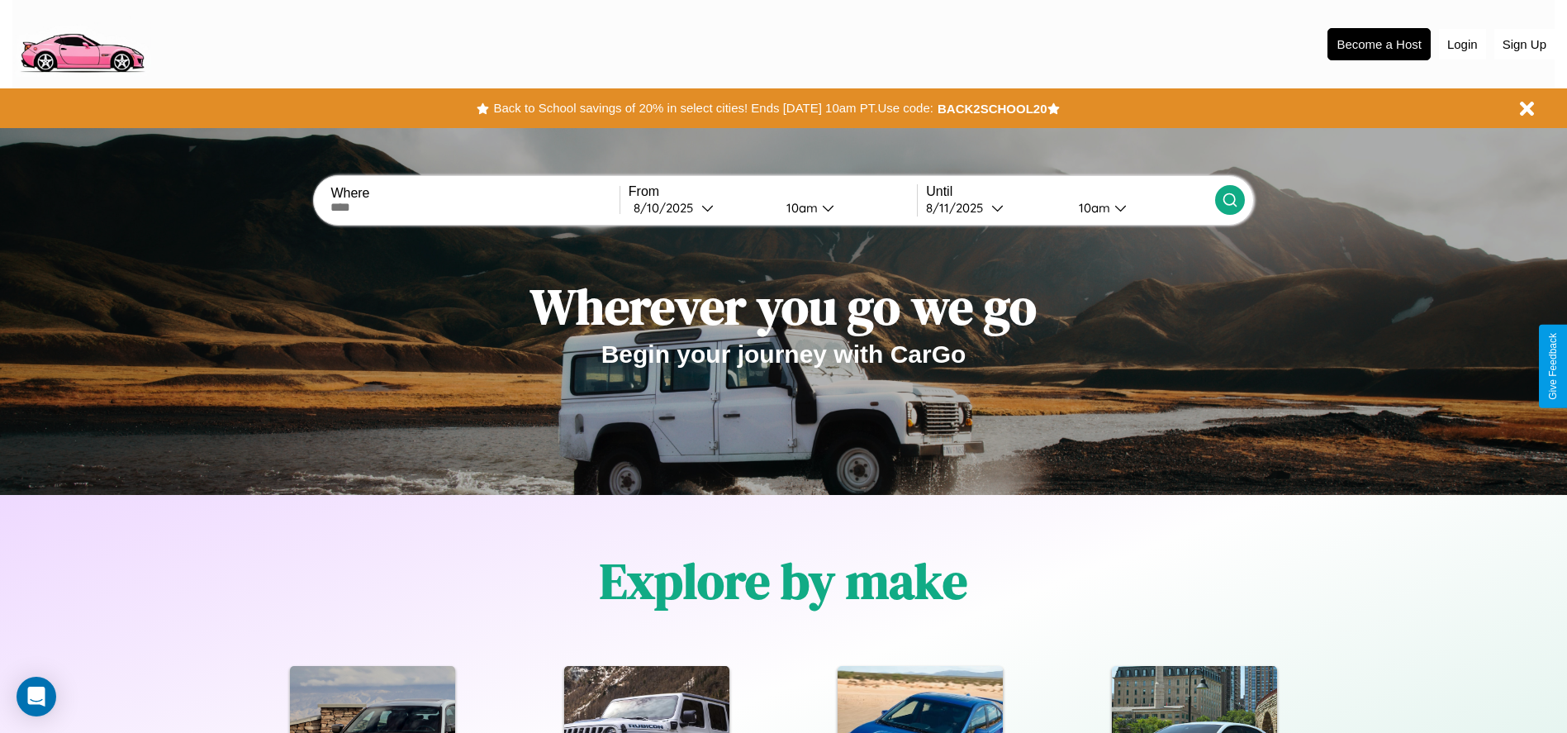
scroll to position [343, 0]
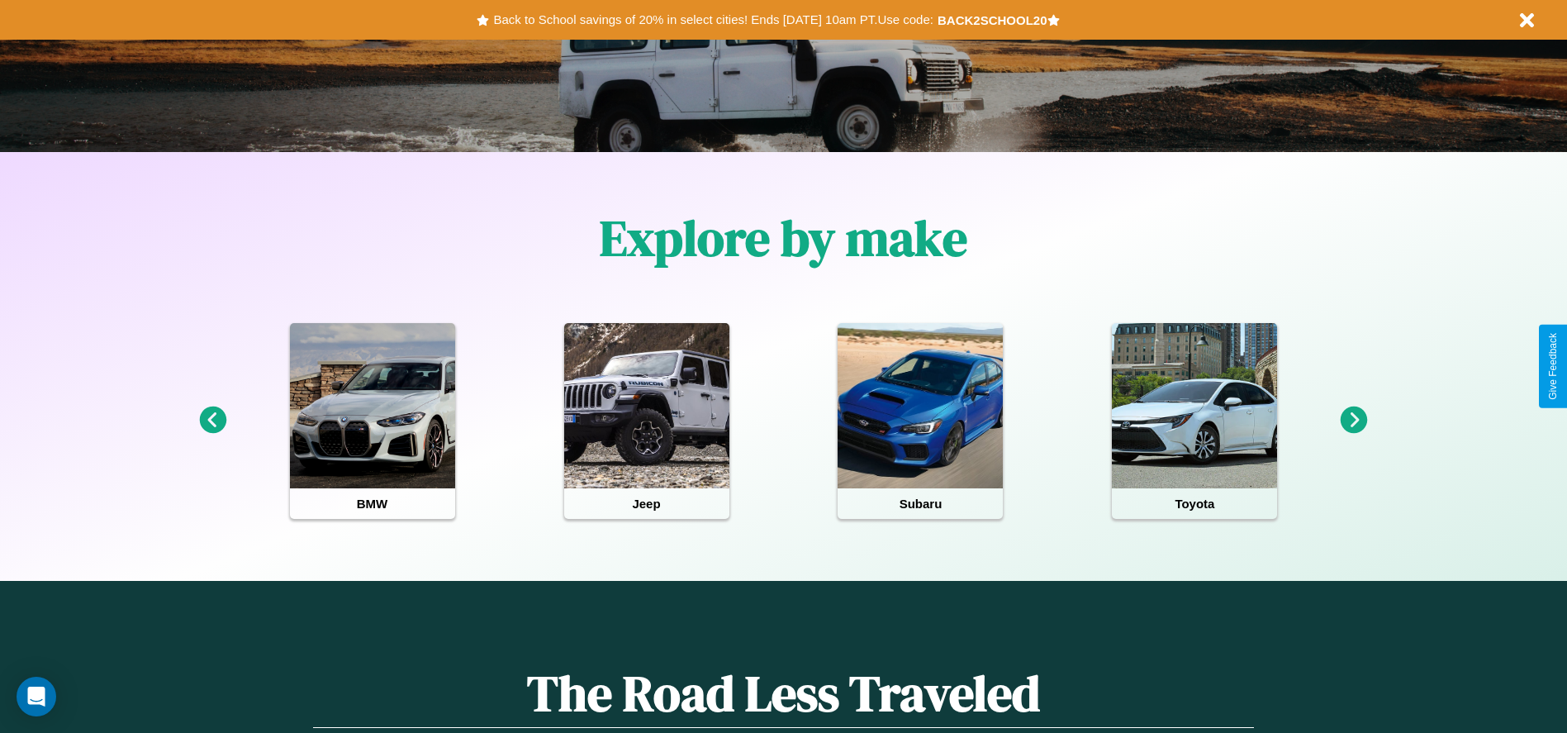
click at [212, 420] on icon at bounding box center [212, 419] width 27 height 27
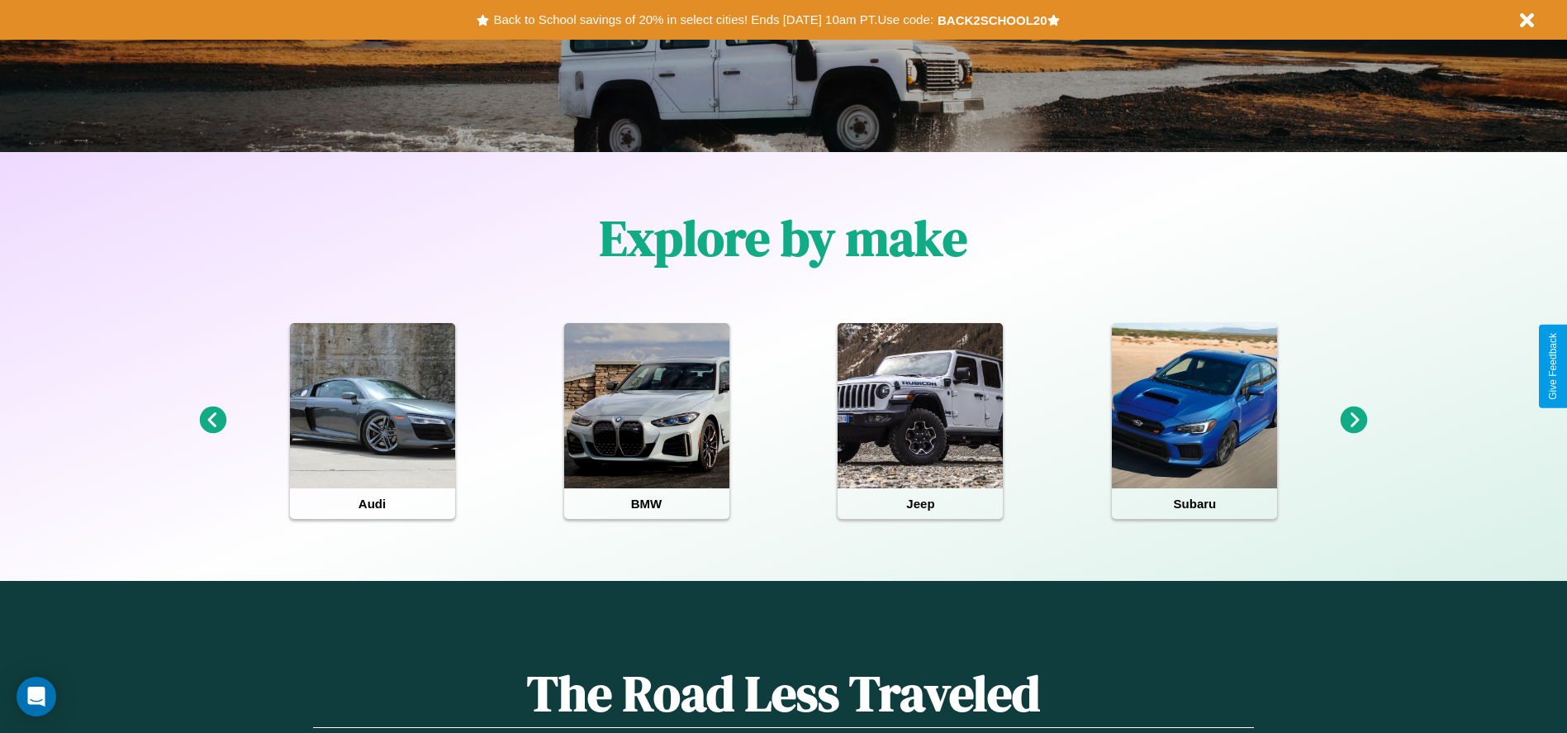
click at [1354, 420] on icon at bounding box center [1354, 419] width 27 height 27
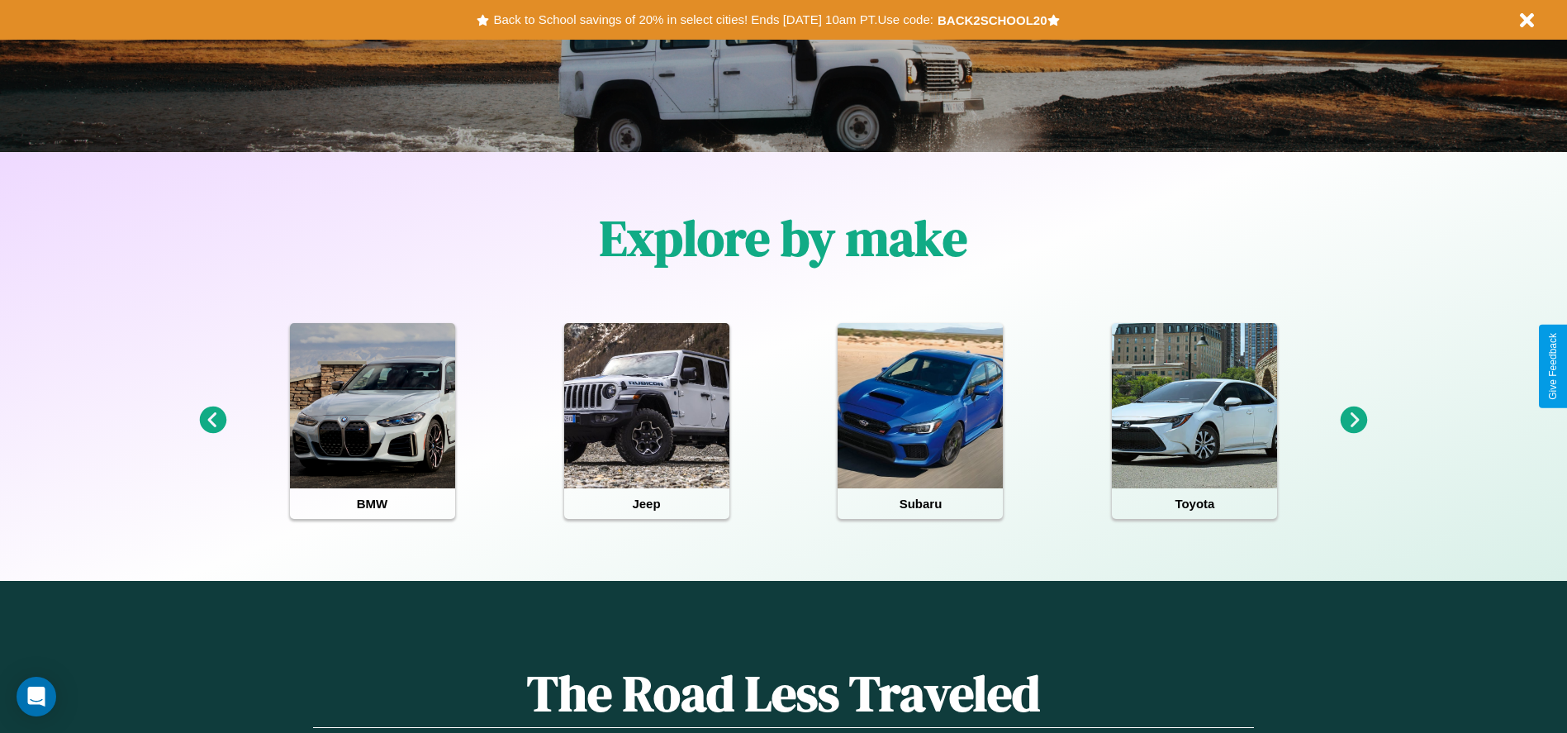
click at [1354, 420] on icon at bounding box center [1354, 419] width 27 height 27
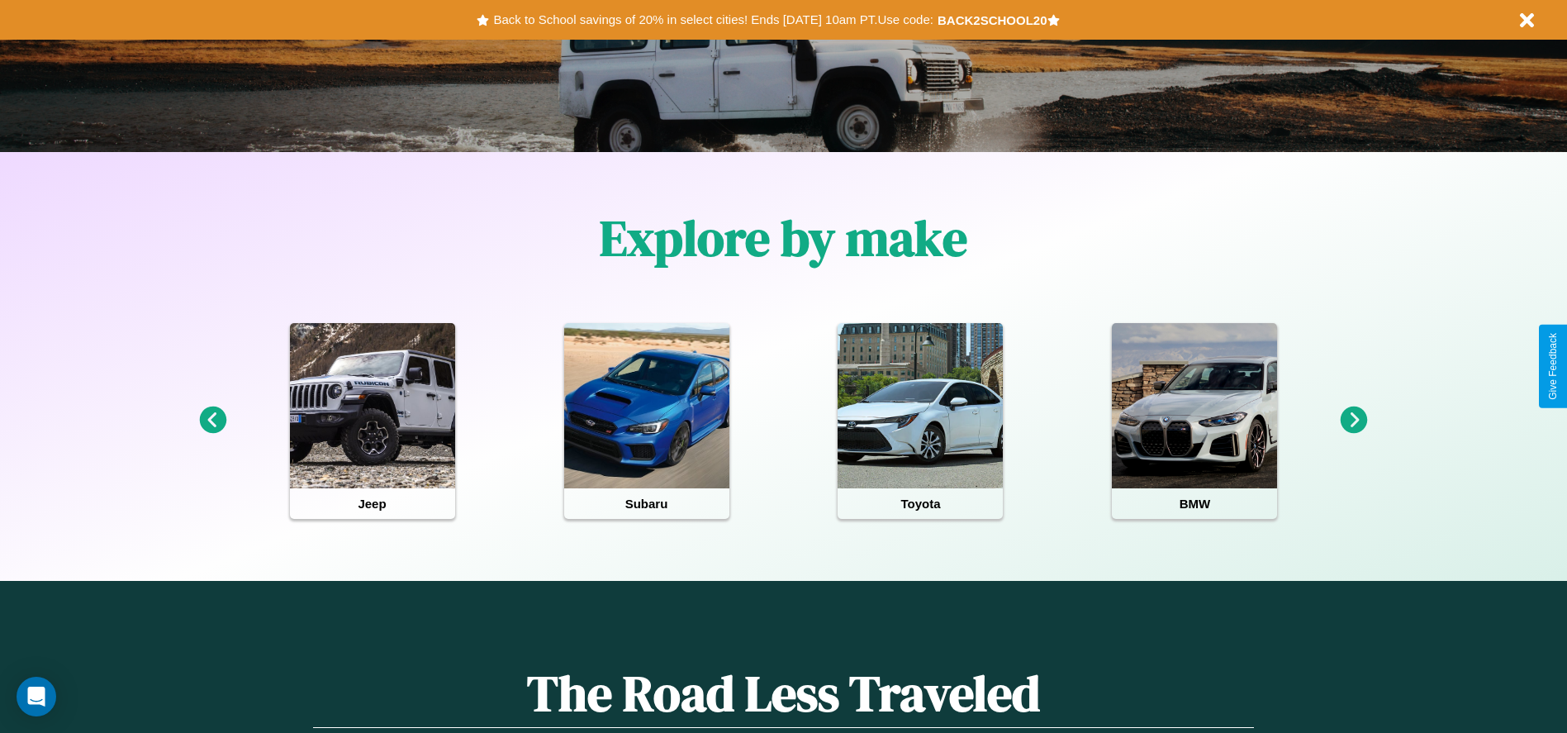
click at [1354, 420] on icon at bounding box center [1354, 419] width 27 height 27
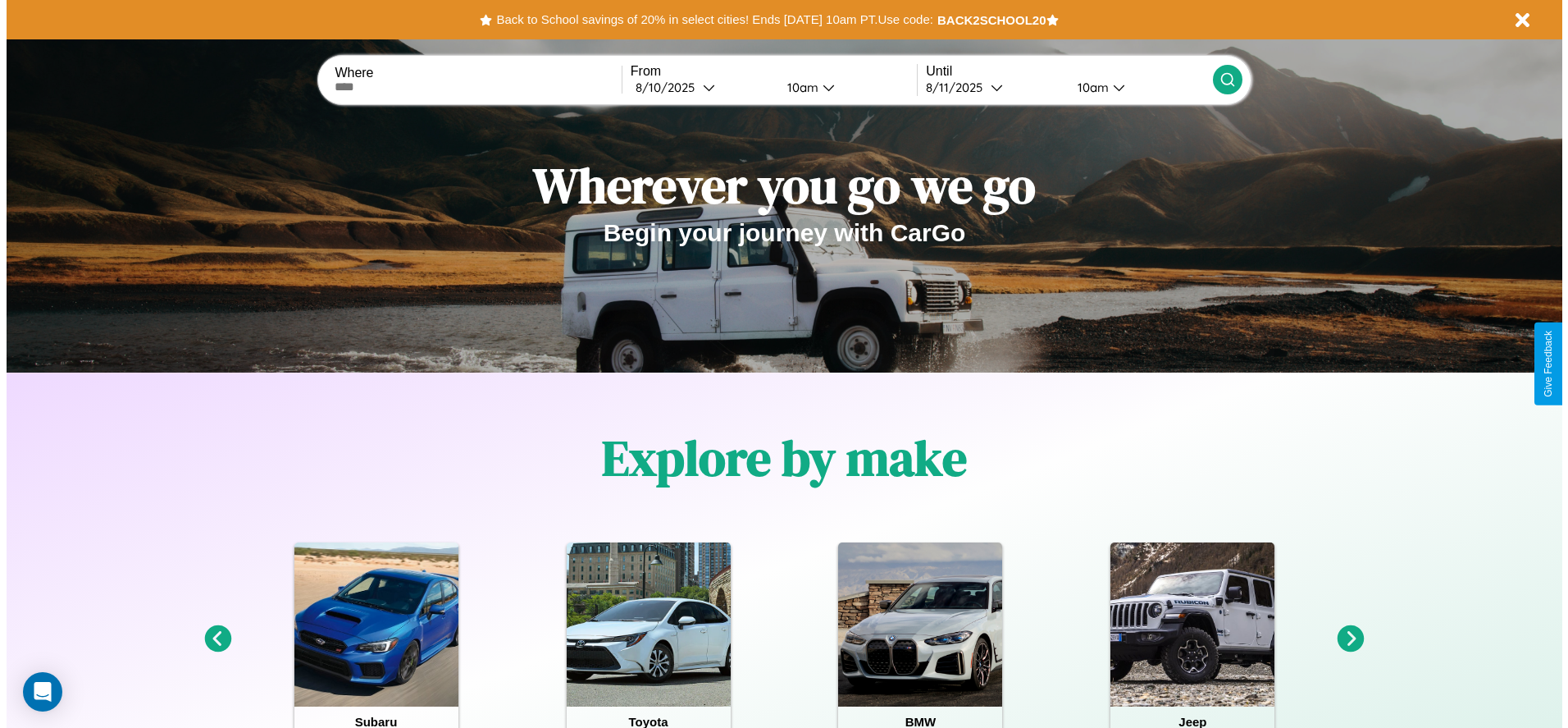
scroll to position [0, 0]
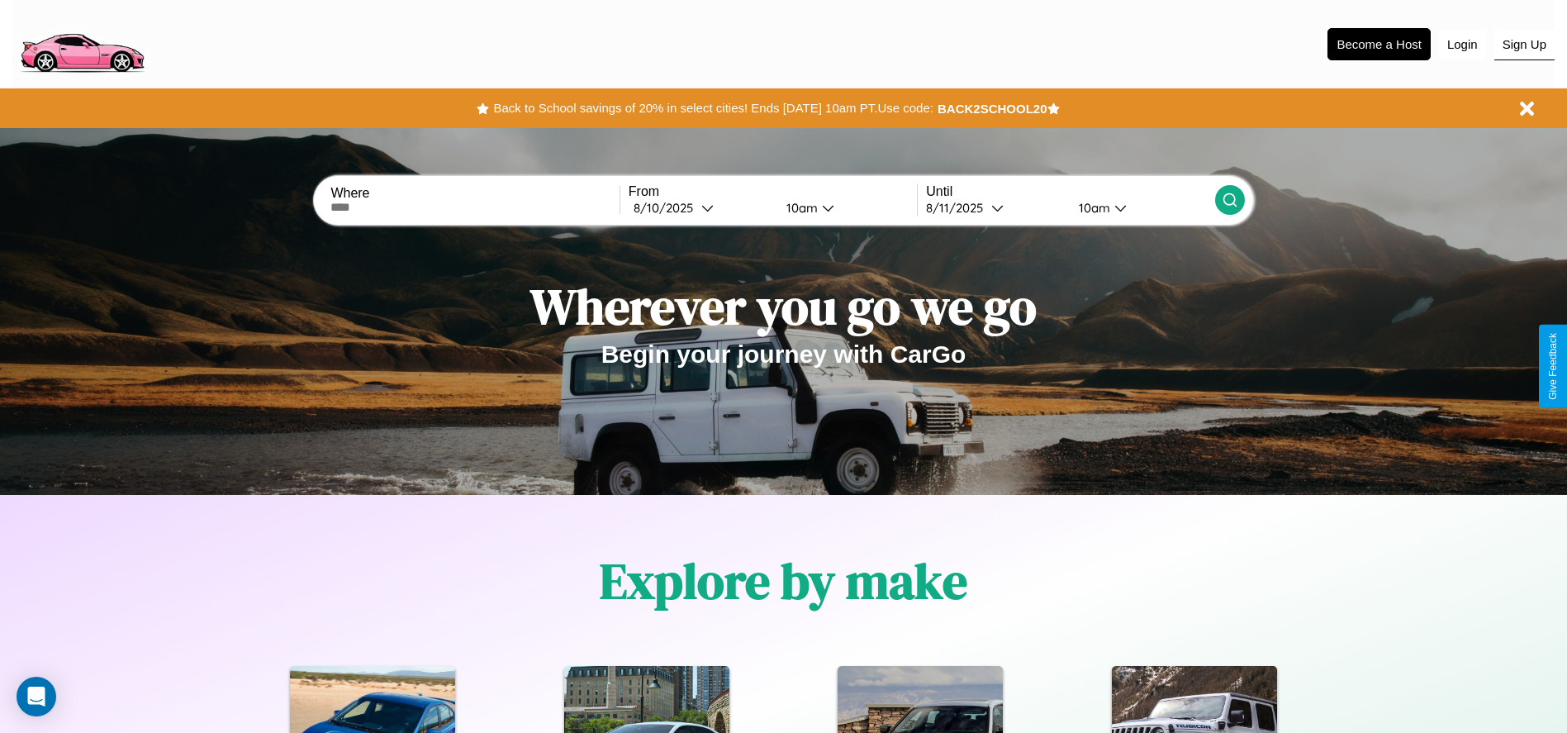
click at [1524, 44] on button "Sign Up" at bounding box center [1524, 44] width 60 height 31
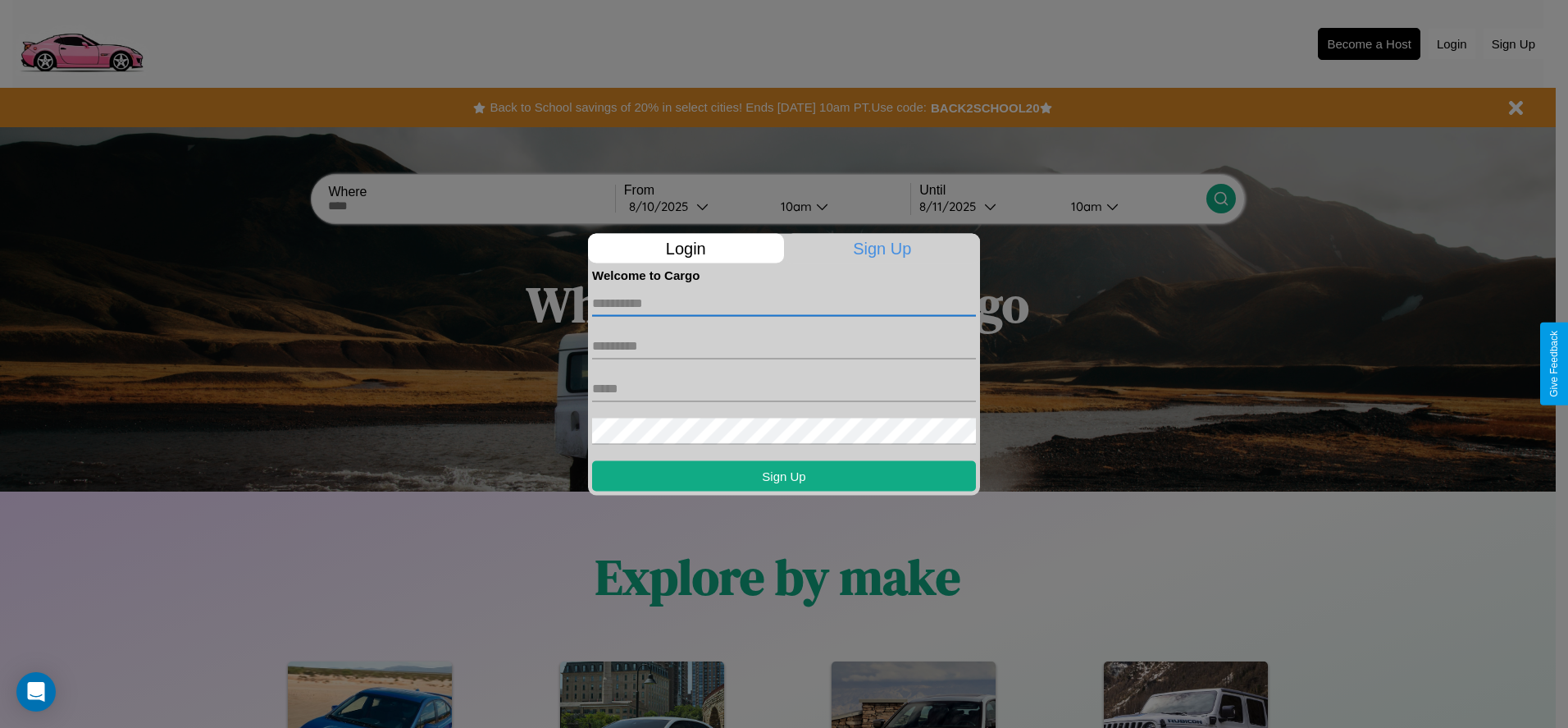
click at [784, 303] on input "text" at bounding box center [784, 303] width 384 height 26
type input "******"
click at [784, 346] on input "text" at bounding box center [784, 346] width 384 height 26
type input "*******"
click at [784, 388] on input "text" at bounding box center [784, 387] width 384 height 26
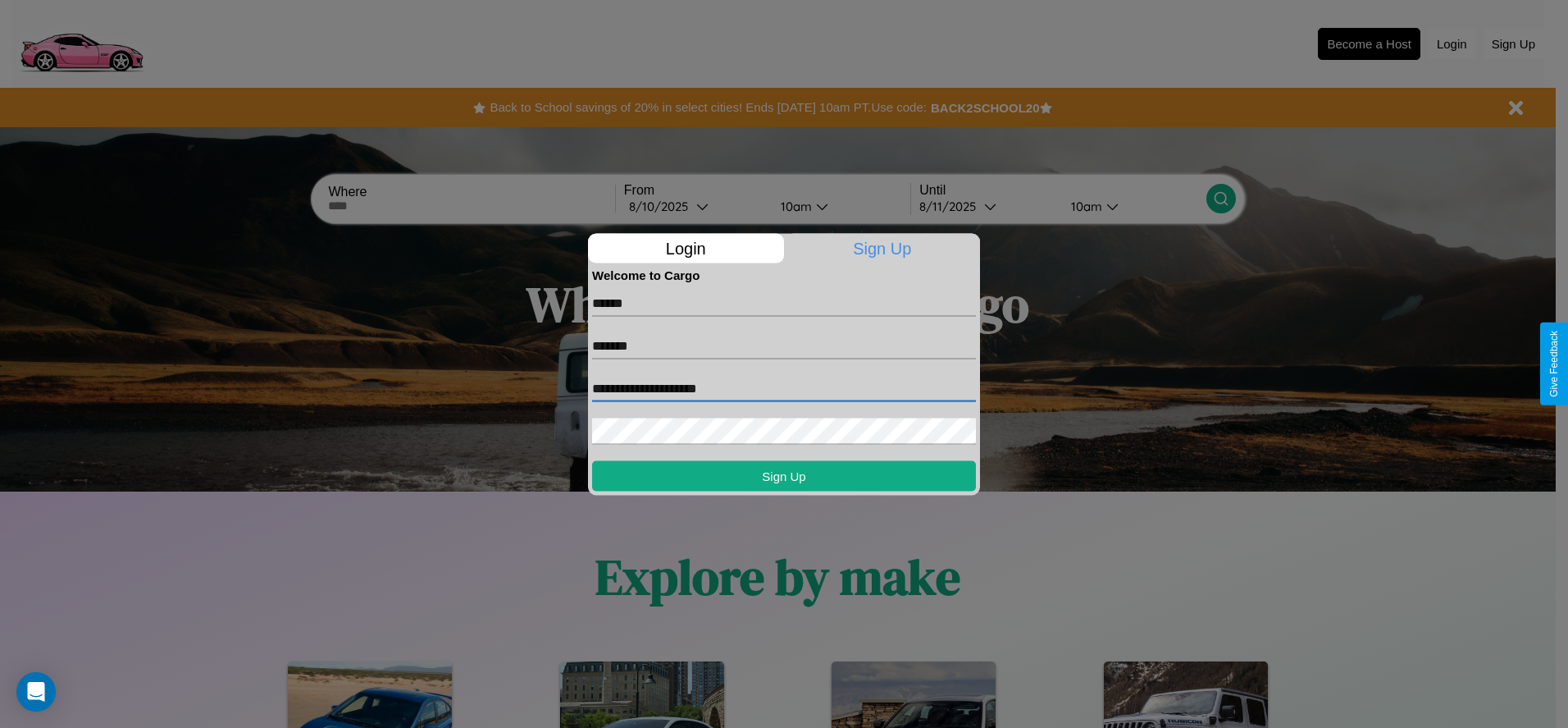
type input "**********"
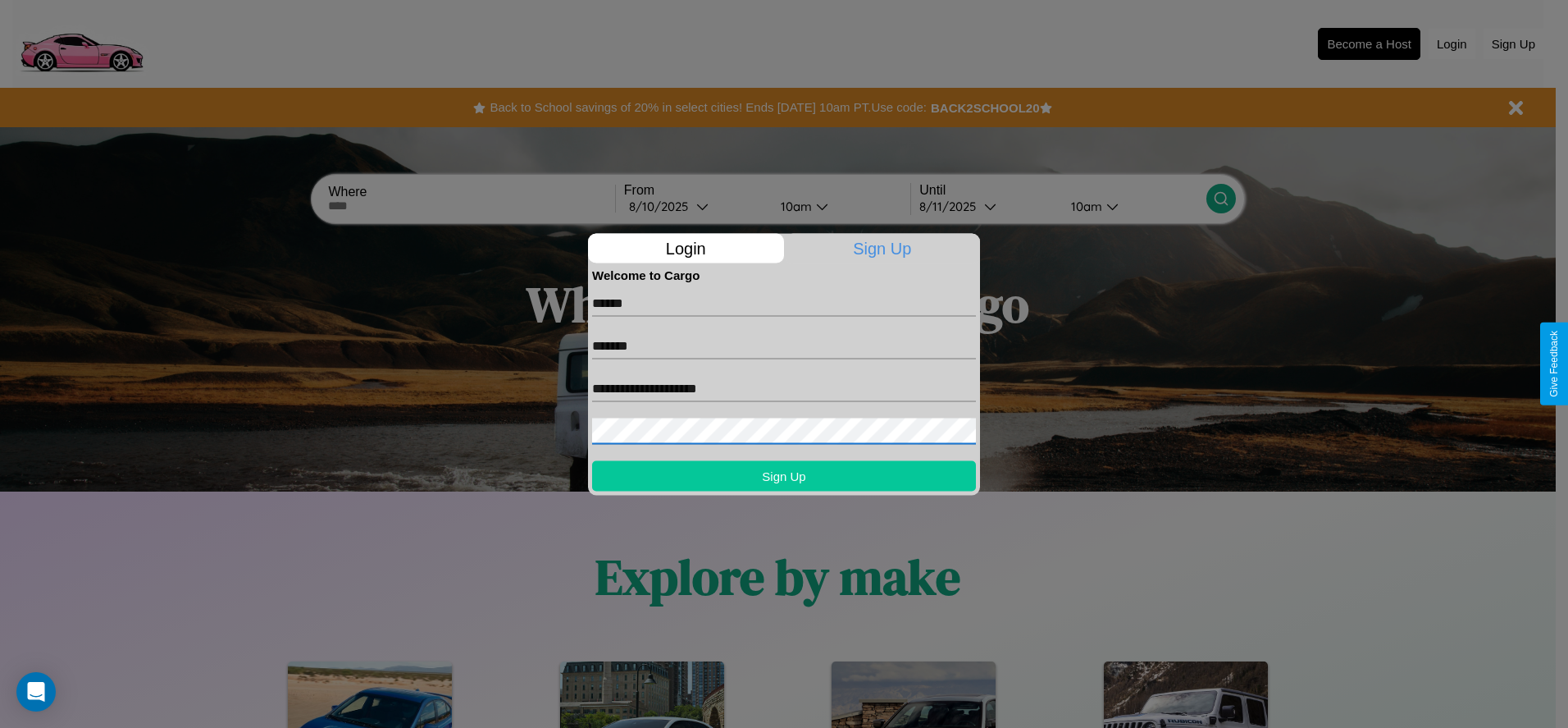
click at [784, 475] on button "Sign Up" at bounding box center [784, 475] width 384 height 31
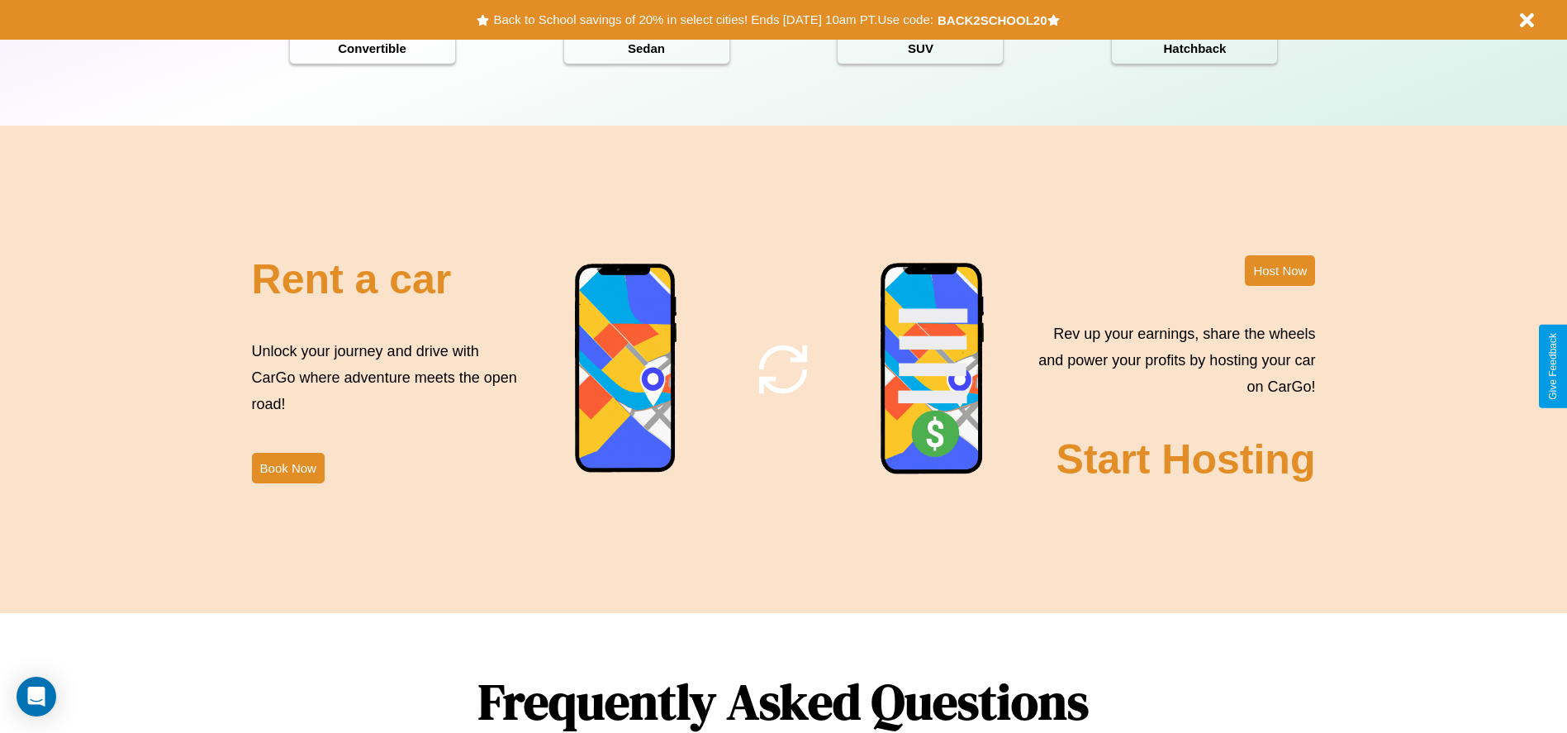
scroll to position [2370, 0]
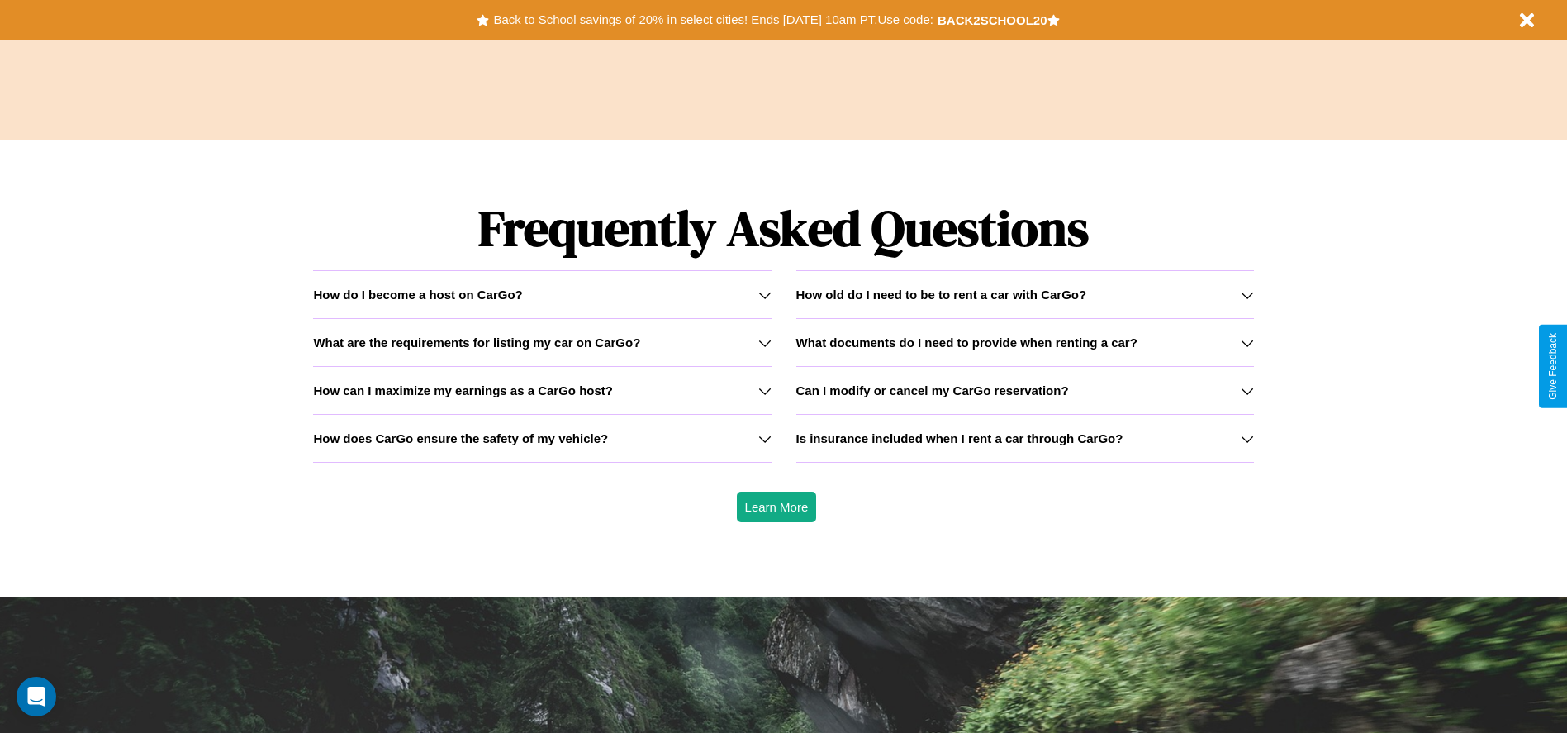
click at [542, 438] on h3 "How does CarGo ensure the safety of my vehicle?" at bounding box center [460, 438] width 295 height 14
click at [1246, 342] on icon at bounding box center [1247, 342] width 13 height 13
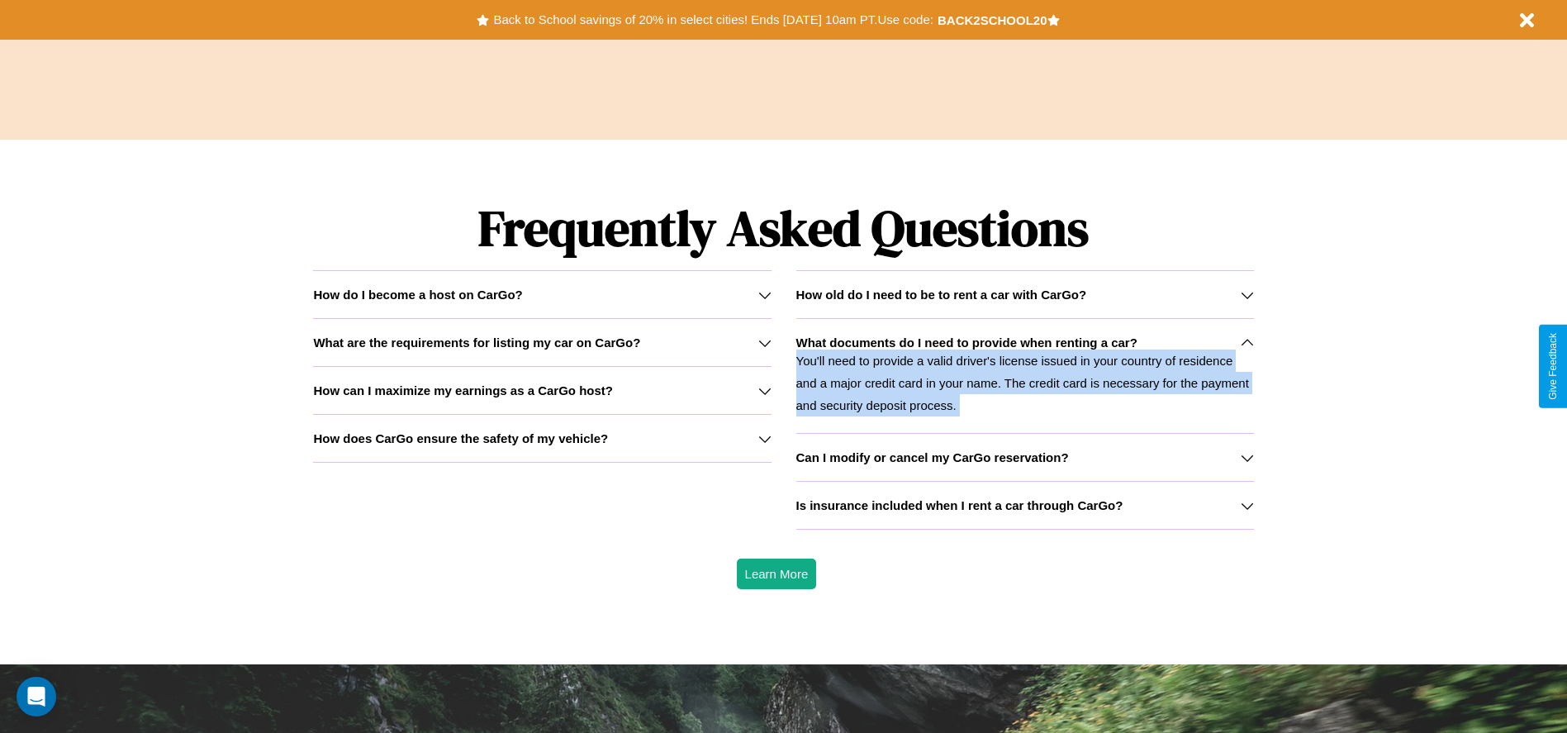
click at [1024, 375] on p "You'll need to provide a valid driver's license issued in your country of resid…" at bounding box center [1025, 382] width 458 height 67
click at [542, 438] on h3 "How does CarGo ensure the safety of my vehicle?" at bounding box center [460, 438] width 295 height 14
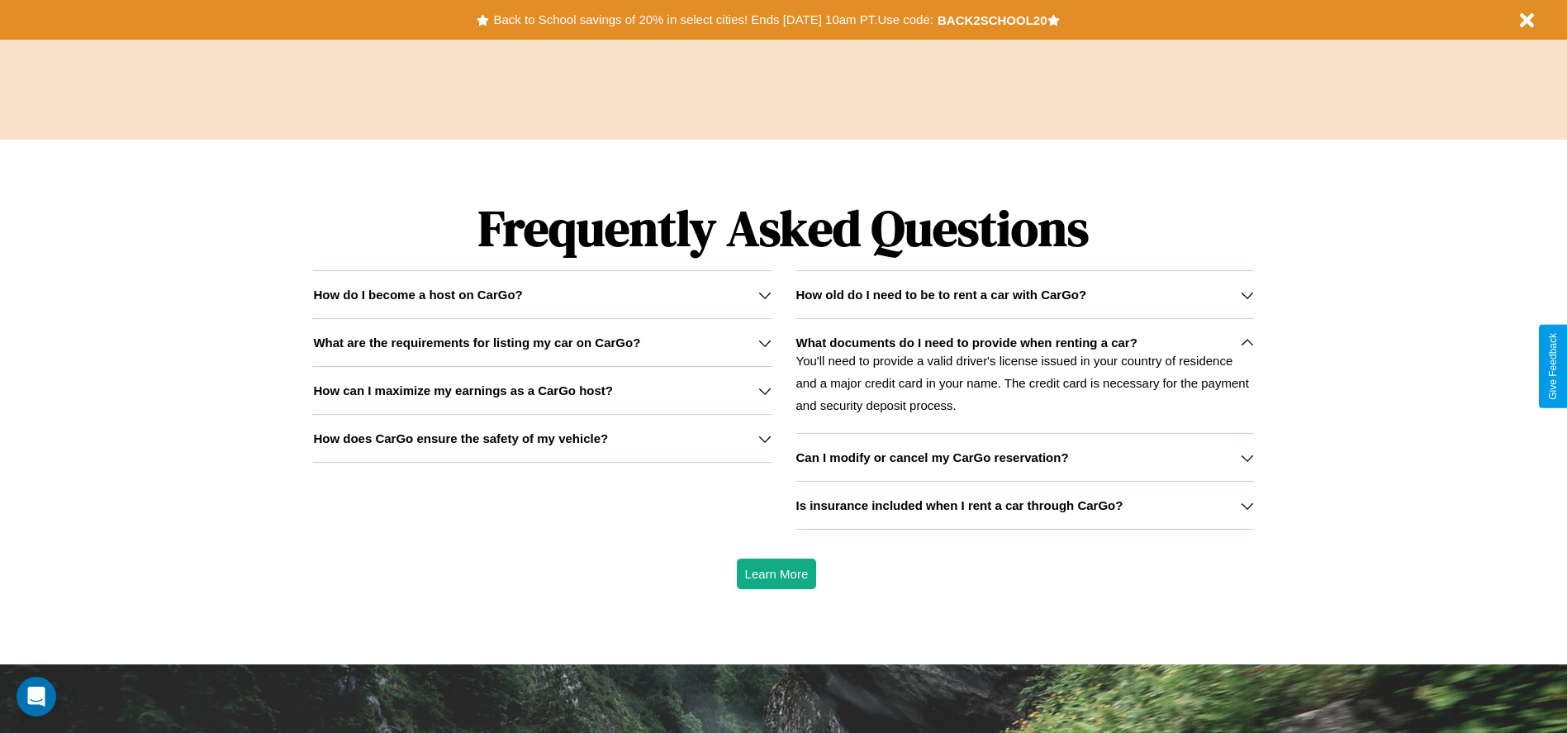
click at [542, 342] on h3 "What are the requirements for listing my car on CarGo?" at bounding box center [476, 342] width 327 height 14
click at [542, 390] on h3 "How can I maximize my earnings as a CarGo host?" at bounding box center [463, 390] width 300 height 14
click at [764, 438] on icon at bounding box center [764, 438] width 13 height 13
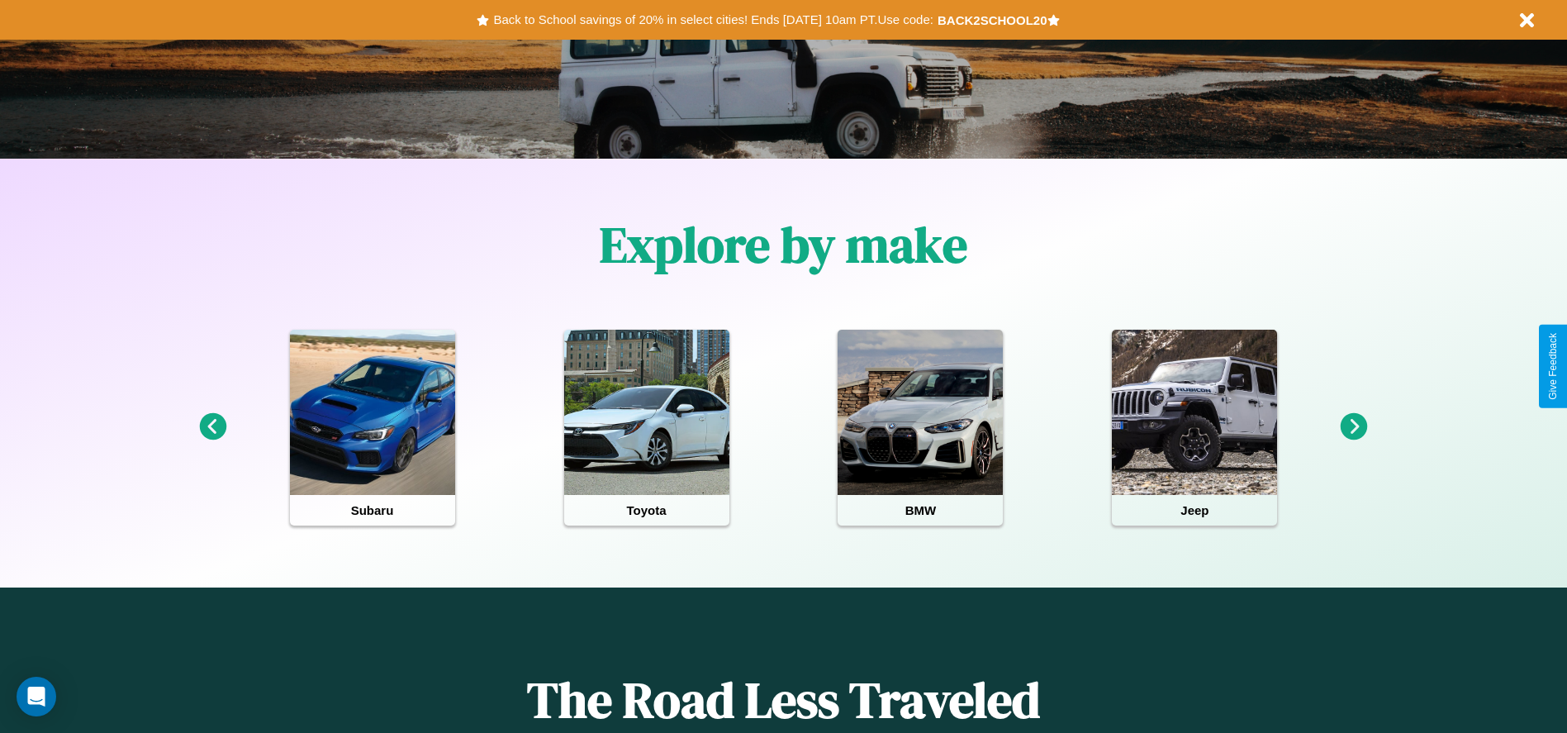
scroll to position [0, 0]
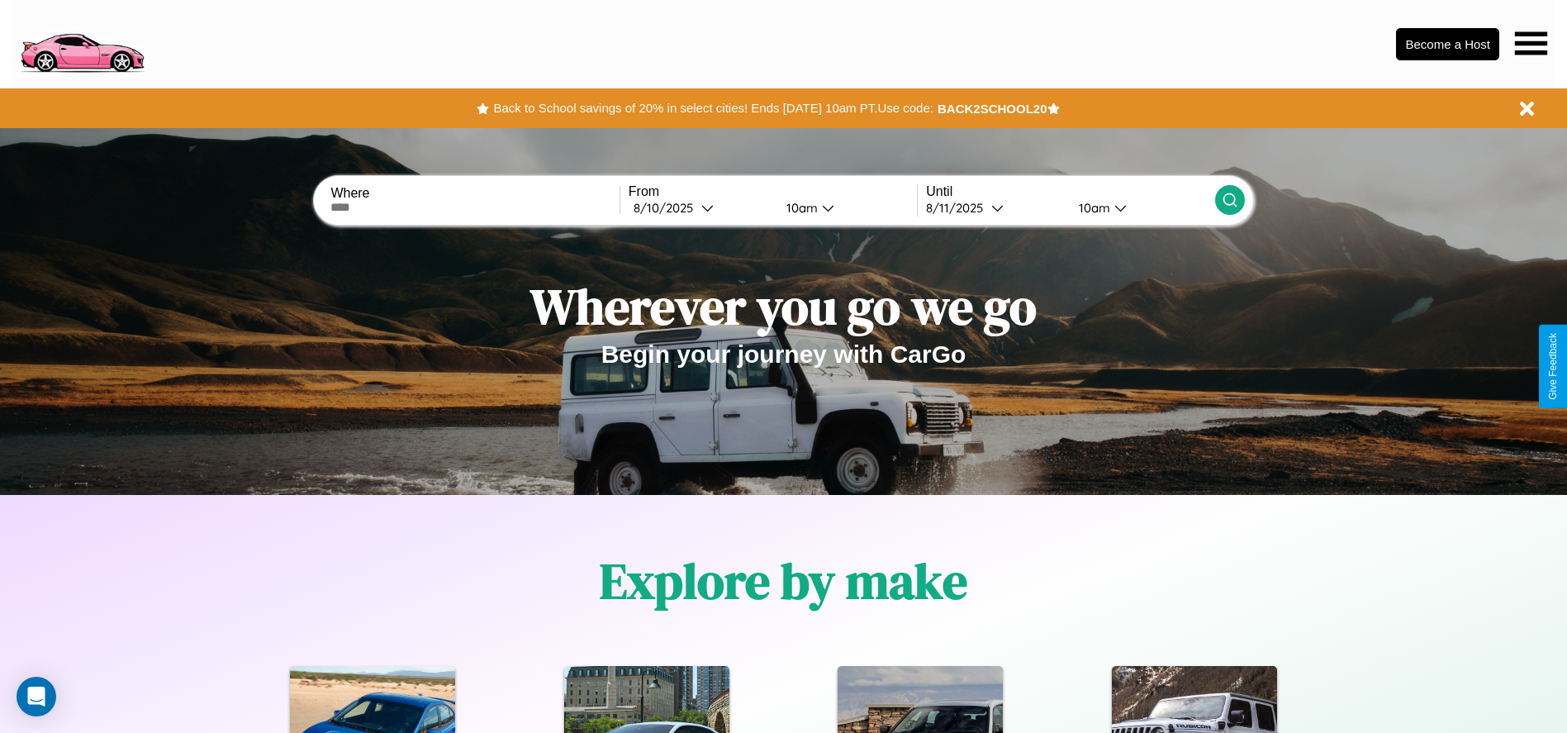
click at [475, 207] on input "text" at bounding box center [474, 207] width 288 height 13
type input "**********"
click at [700, 207] on div "8 / 10 / 2025" at bounding box center [668, 208] width 68 height 16
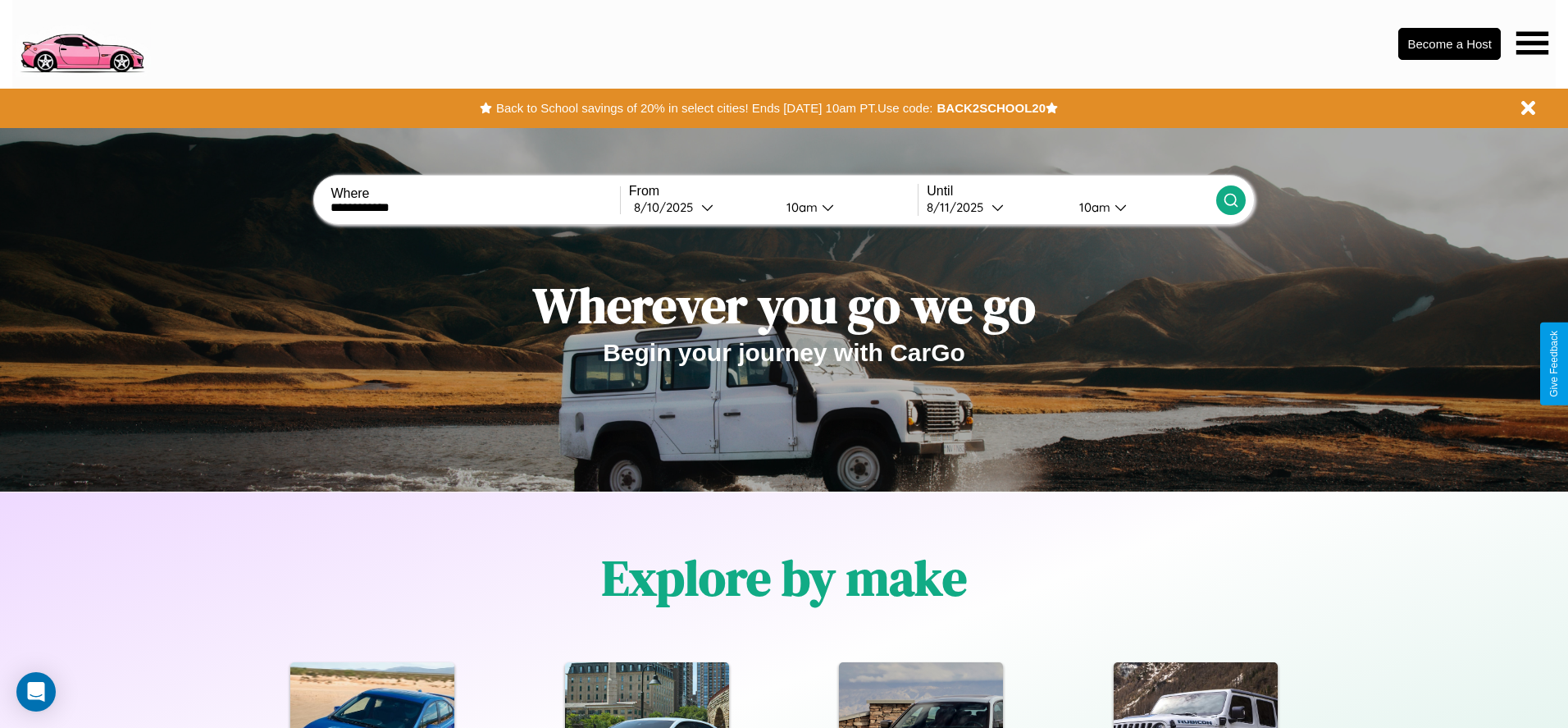
select select "*"
select select "****"
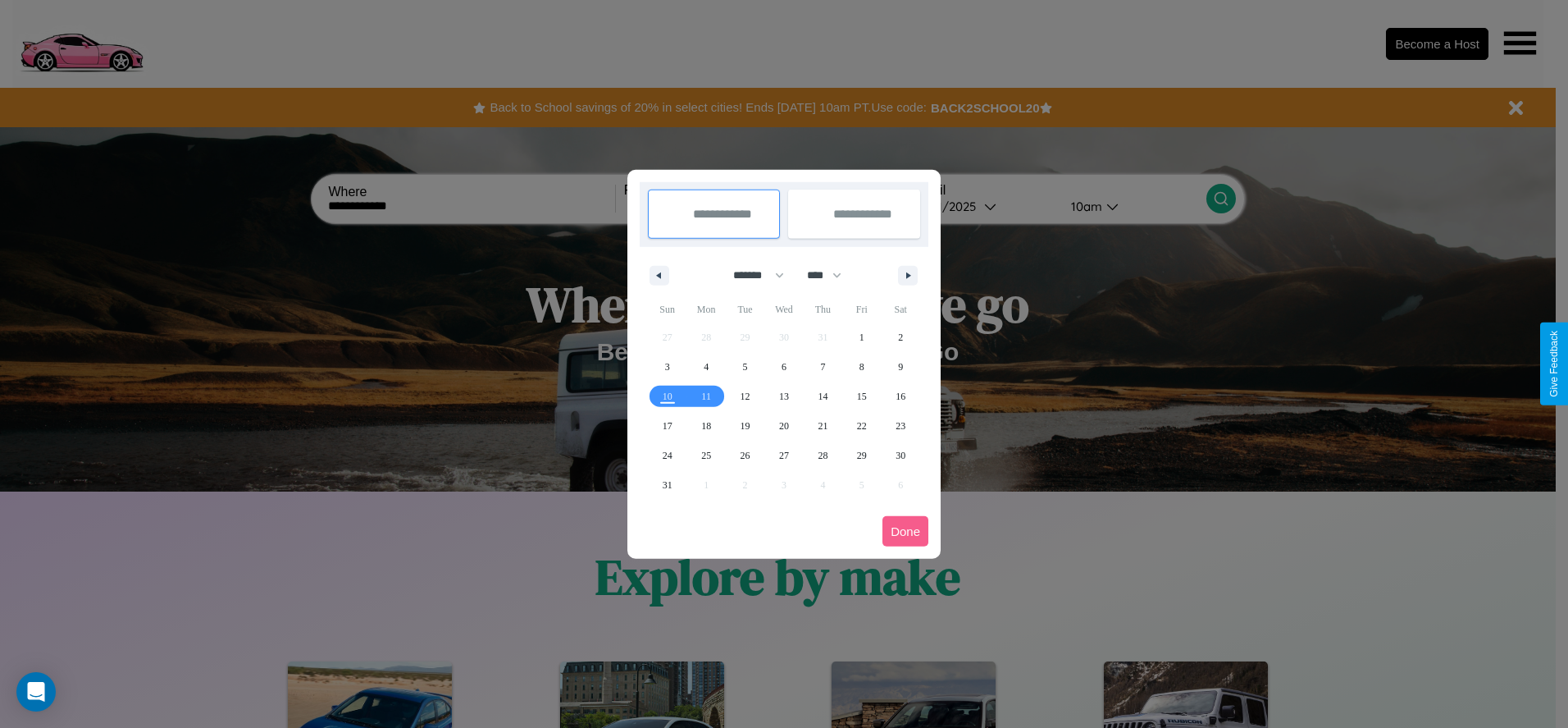
drag, startPoint x: 752, startPoint y: 275, endPoint x: 784, endPoint y: 329, distance: 62.8
click at [752, 275] on select "******* ******** ***** ***** *** **** **** ****** ********* ******* ******** **…" at bounding box center [756, 274] width 70 height 27
select select "*"
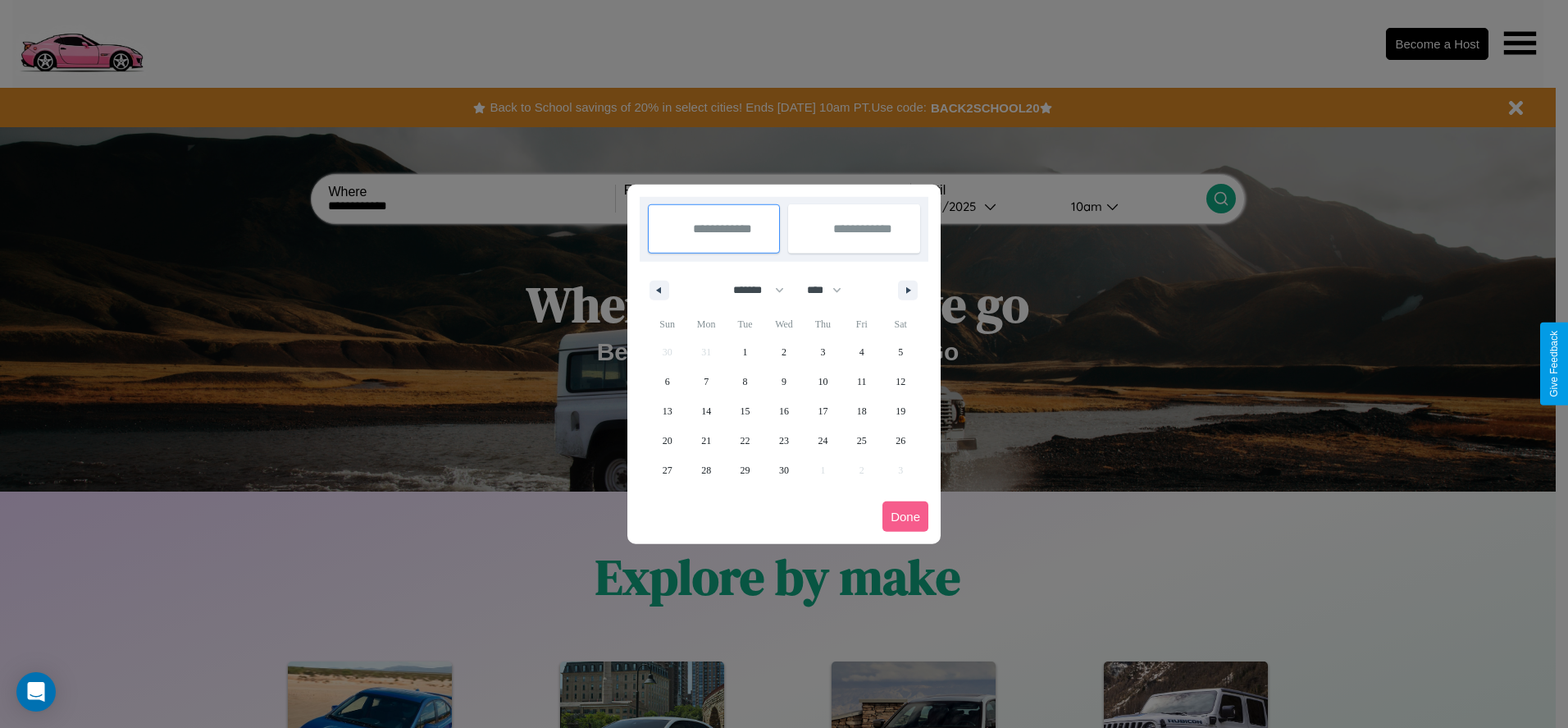
drag, startPoint x: 832, startPoint y: 290, endPoint x: 784, endPoint y: 329, distance: 61.8
click at [832, 290] on select "**** **** **** **** **** **** **** **** **** **** **** **** **** **** **** ****…" at bounding box center [823, 289] width 50 height 27
select select "****"
click at [666, 380] on span "5" at bounding box center [667, 381] width 5 height 30
type input "**********"
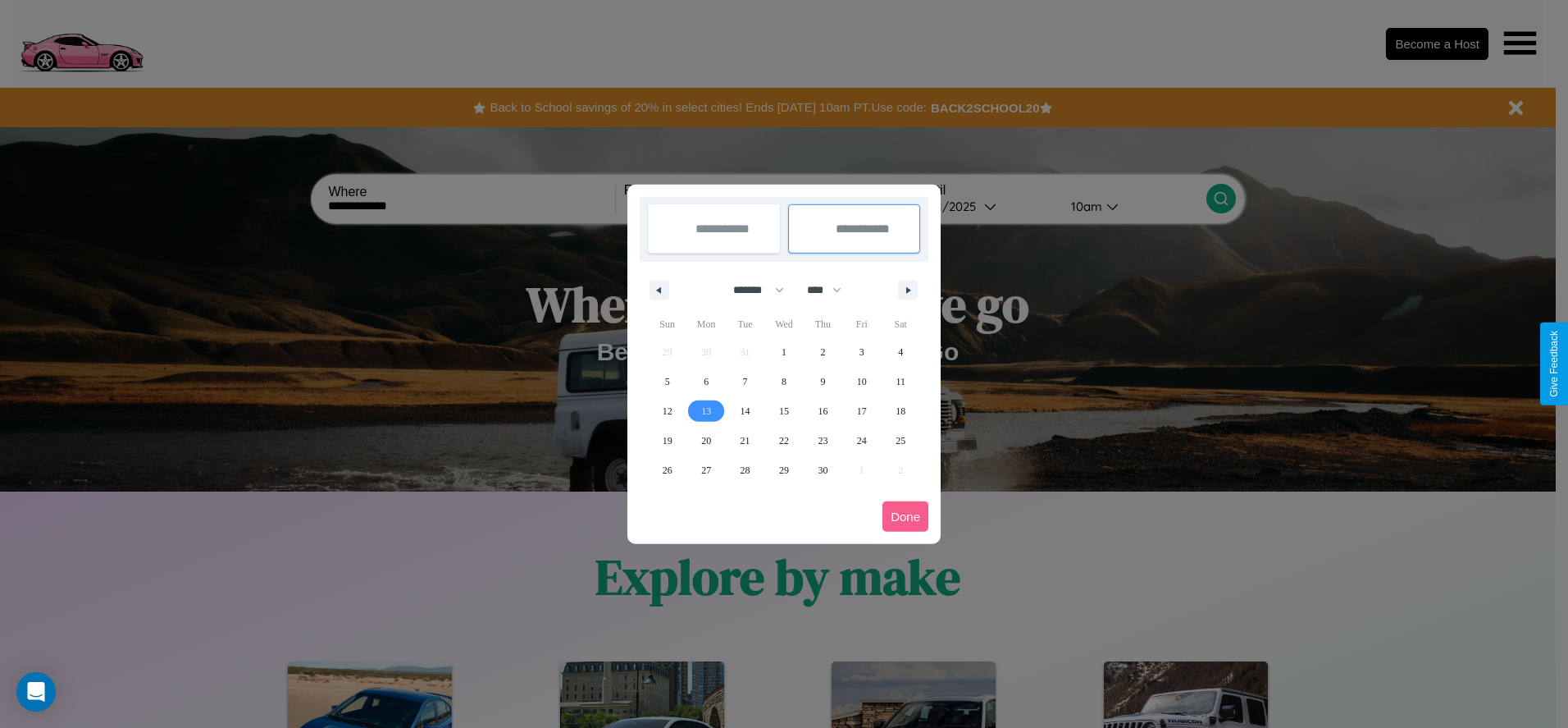
click at [706, 410] on span "13" at bounding box center [706, 411] width 10 height 30
type input "**********"
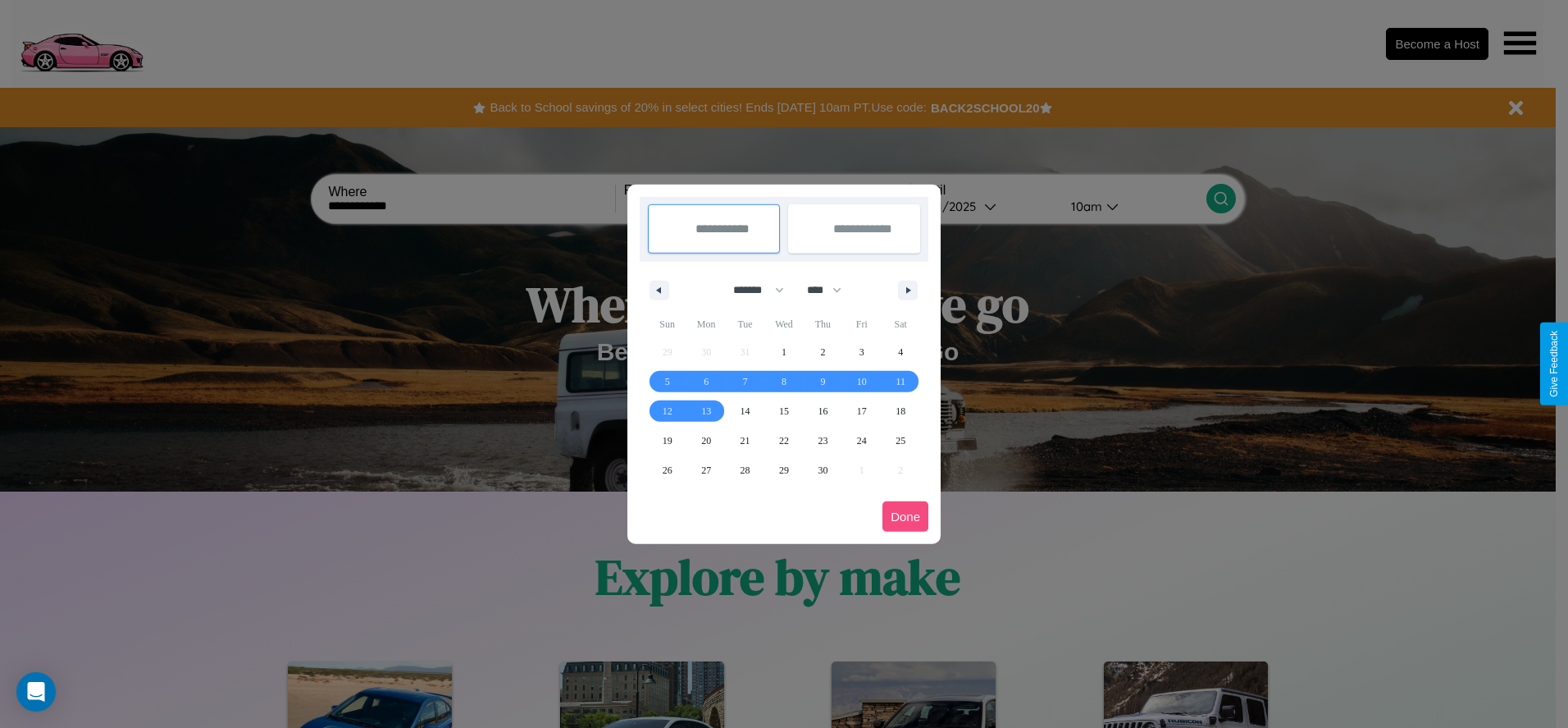
click at [906, 516] on button "Done" at bounding box center [906, 516] width 46 height 31
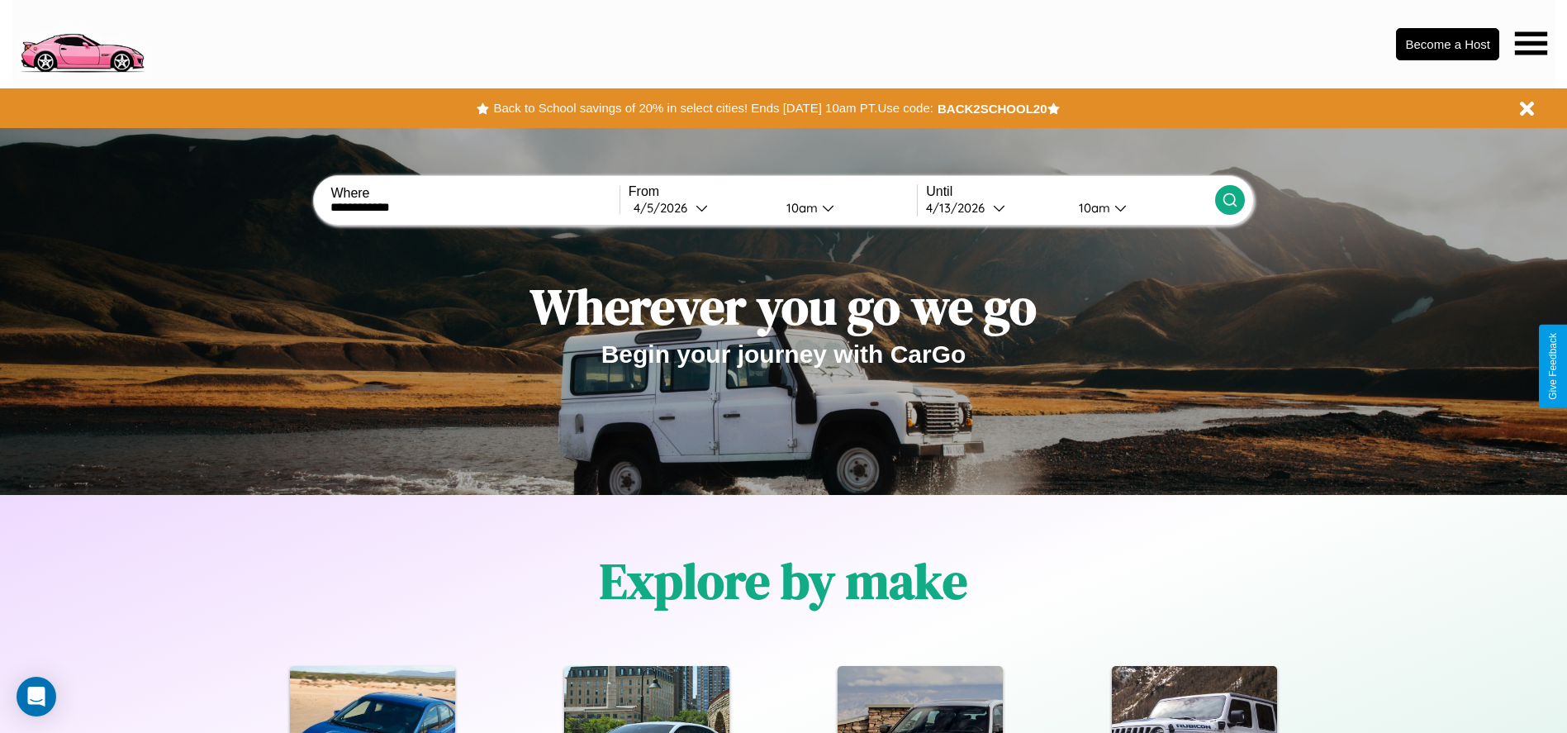
click at [1229, 200] on icon at bounding box center [1230, 200] width 17 height 17
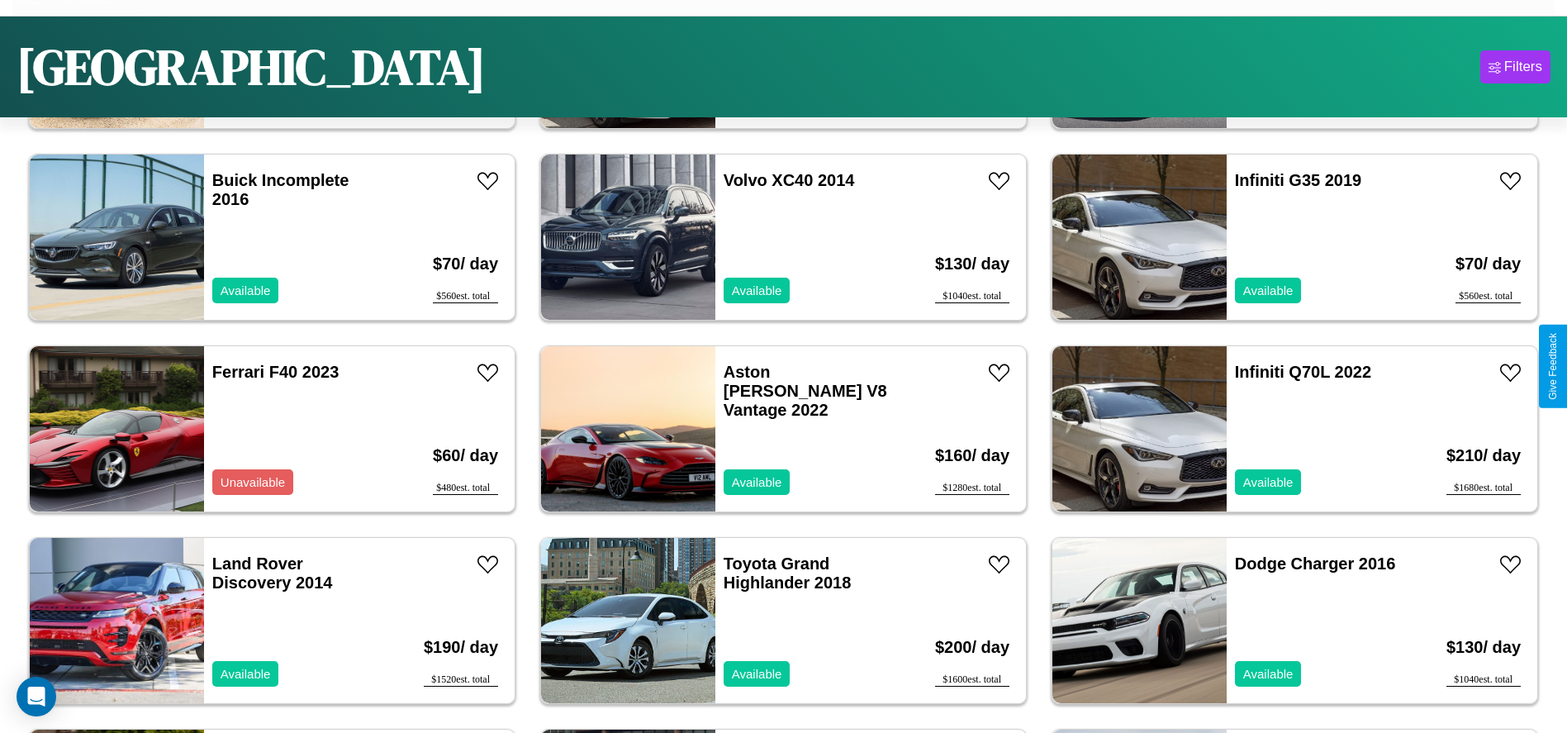
scroll to position [102, 0]
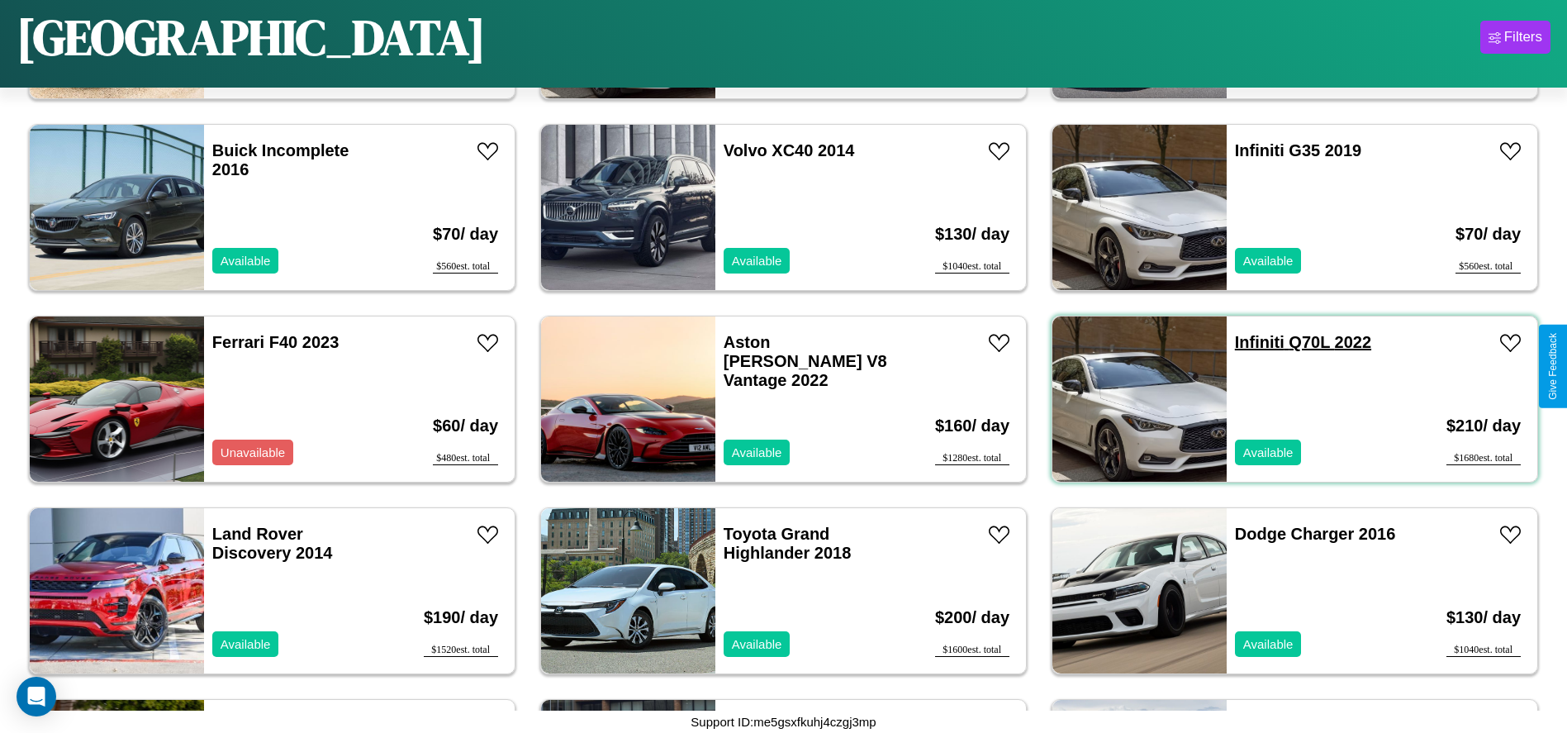
click at [1249, 342] on link "Infiniti Q70L 2022" at bounding box center [1303, 342] width 136 height 18
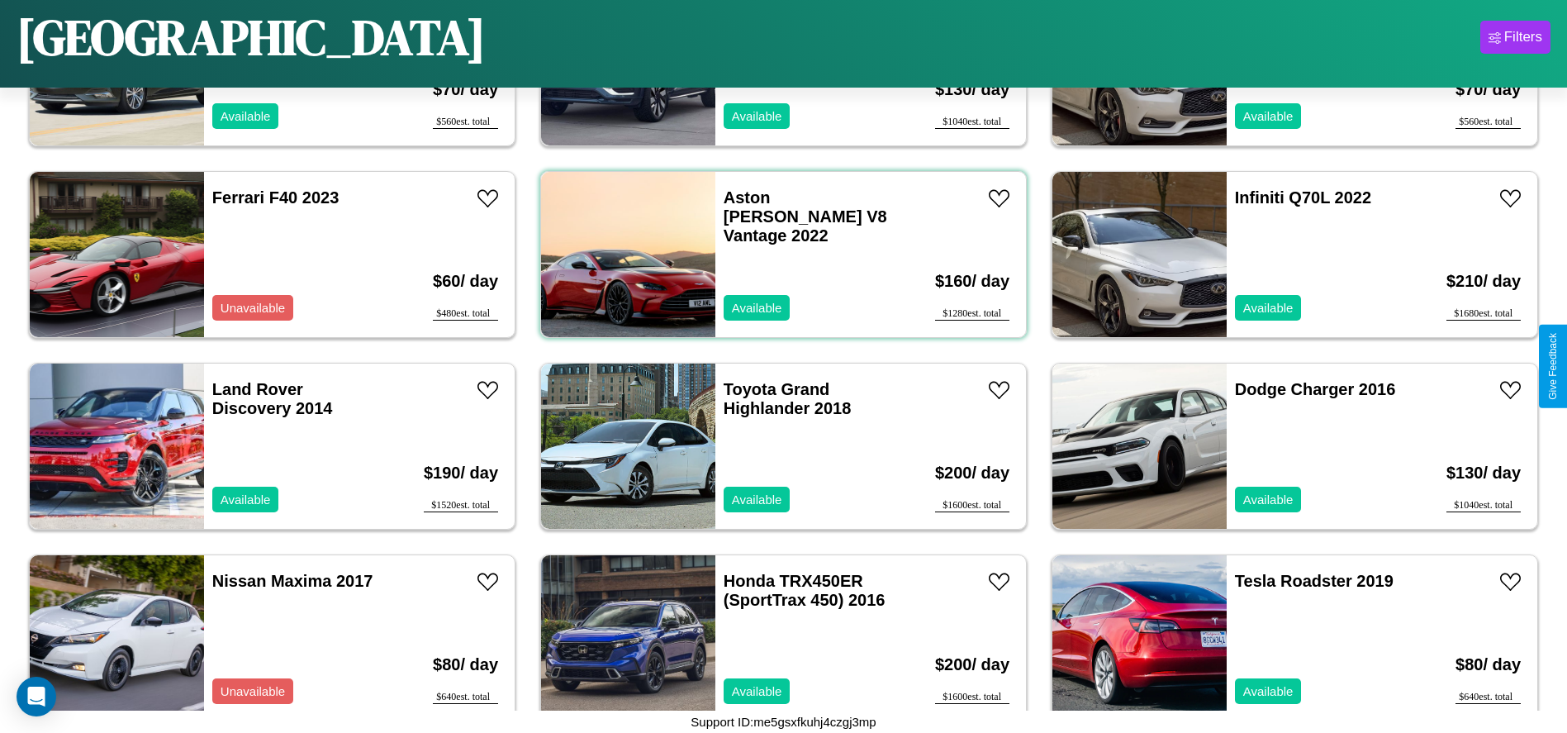
scroll to position [951, 0]
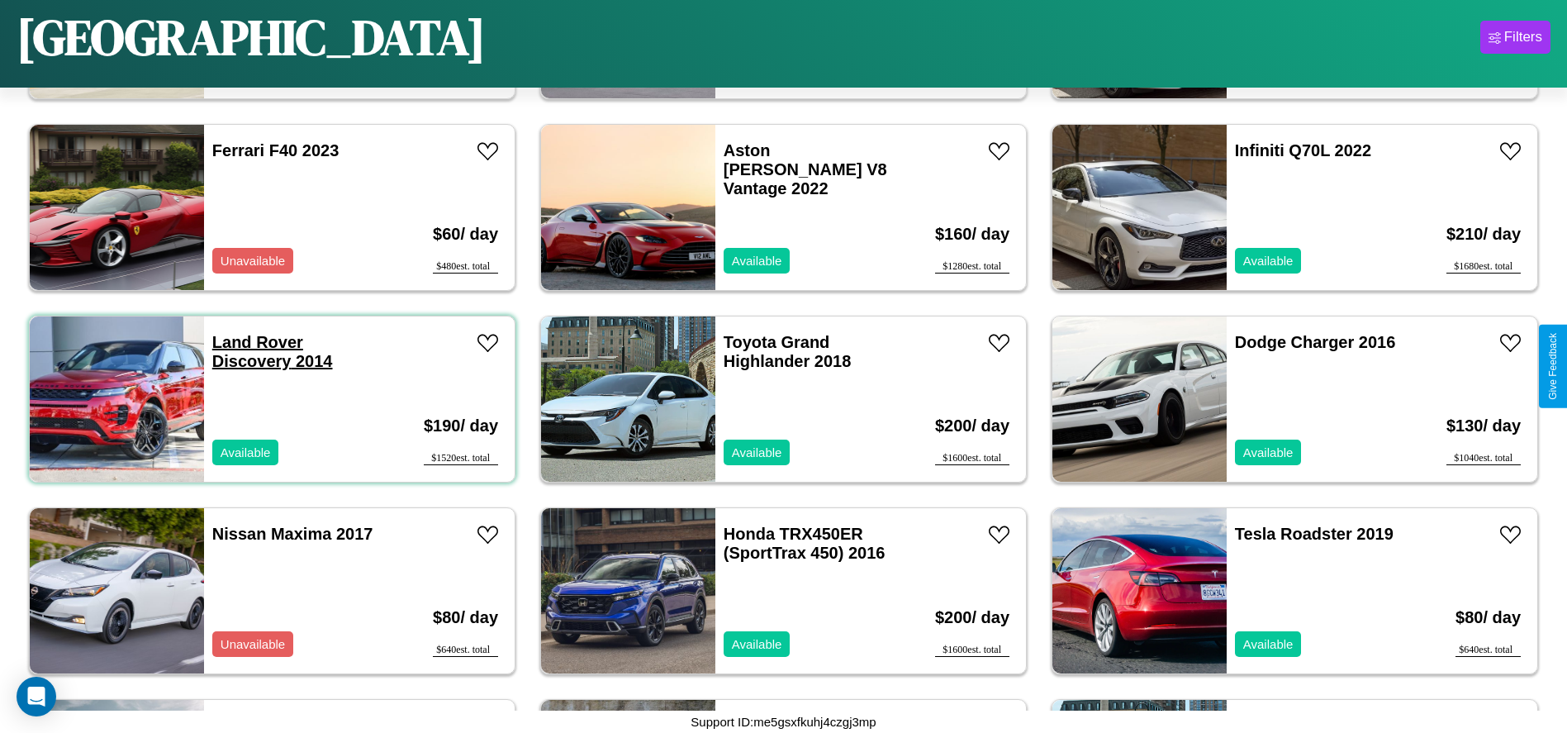
click at [255, 342] on link "Land Rover Discovery 2014" at bounding box center [272, 351] width 121 height 37
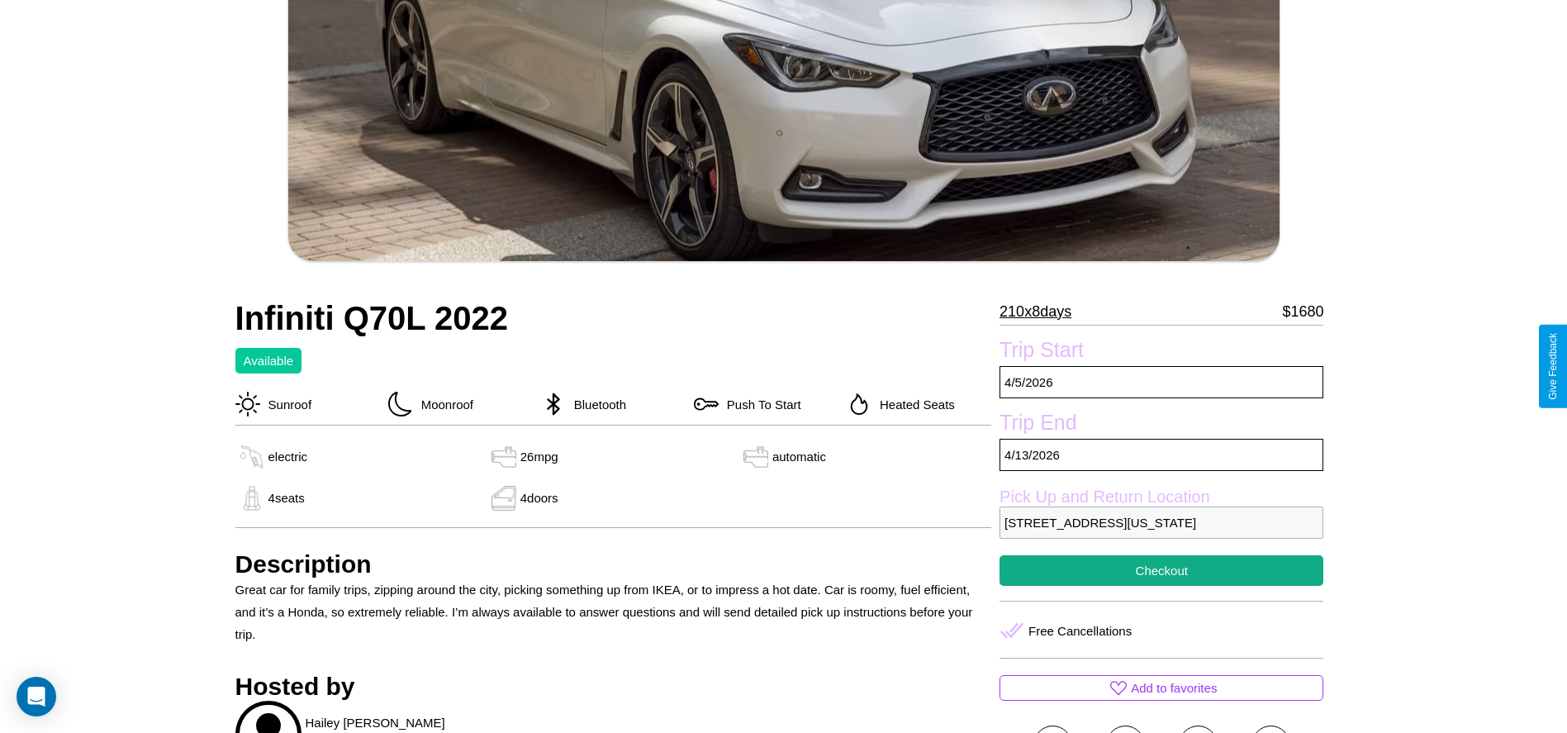
scroll to position [553, 0]
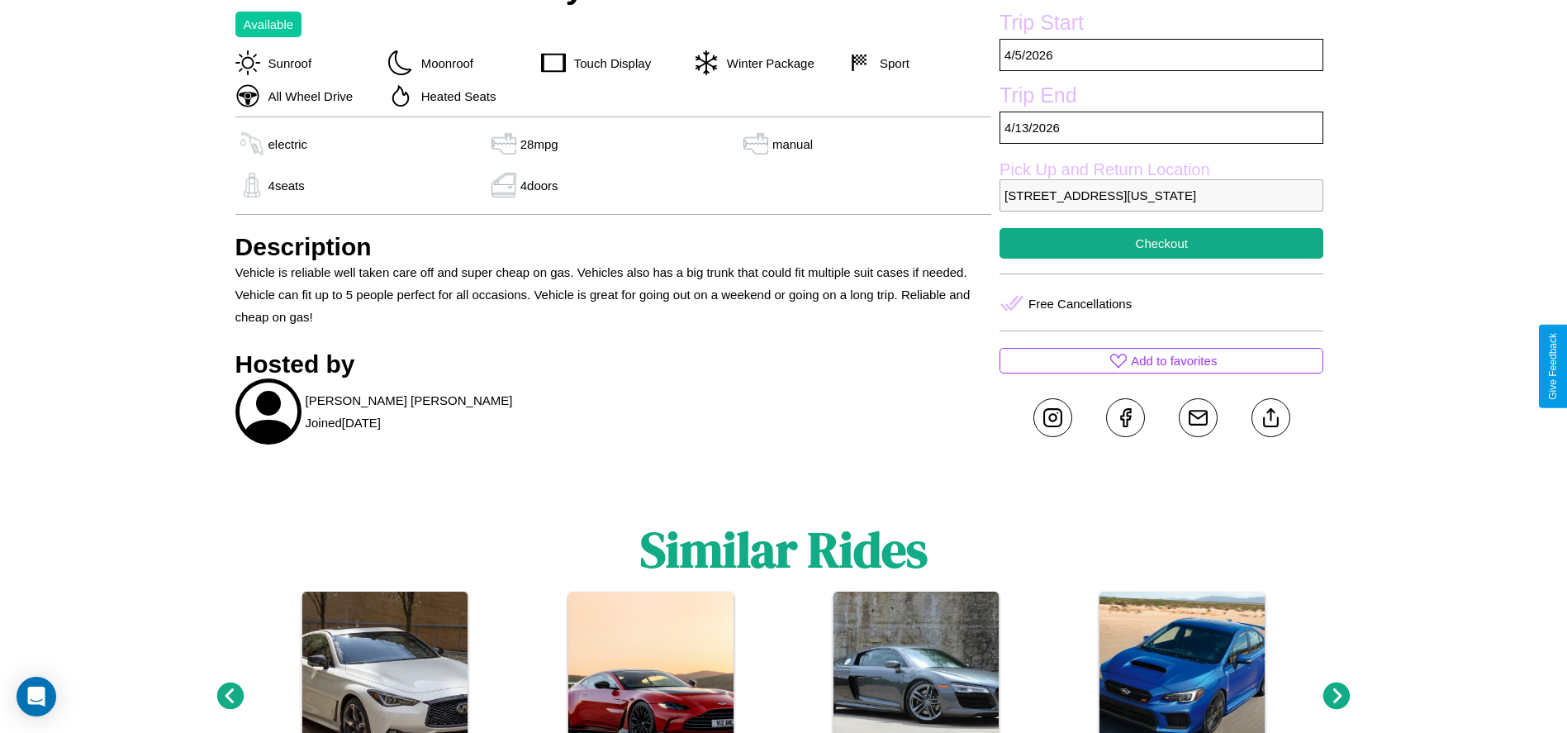
scroll to position [524, 0]
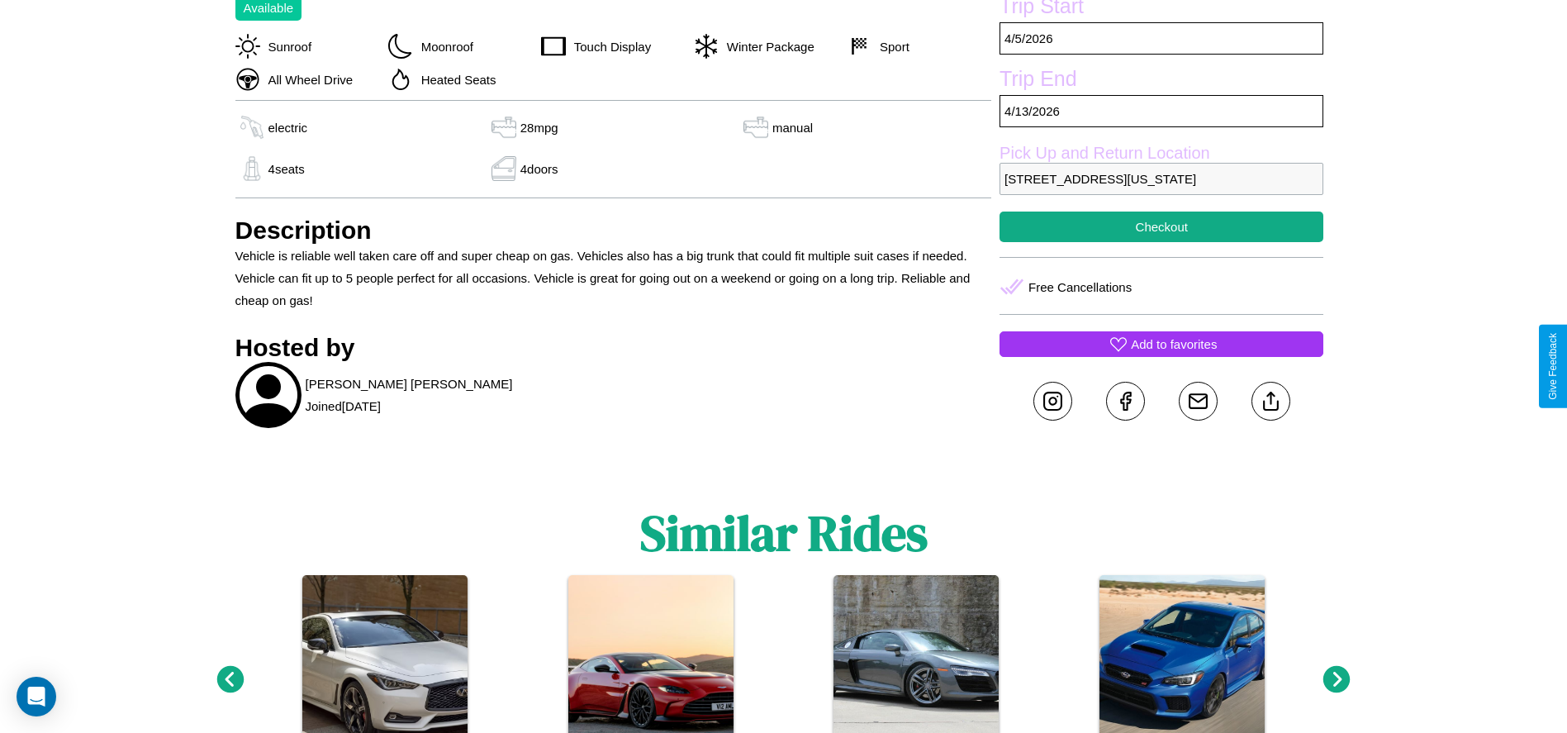
click at [1161, 355] on p "Add to favorites" at bounding box center [1174, 344] width 86 height 22
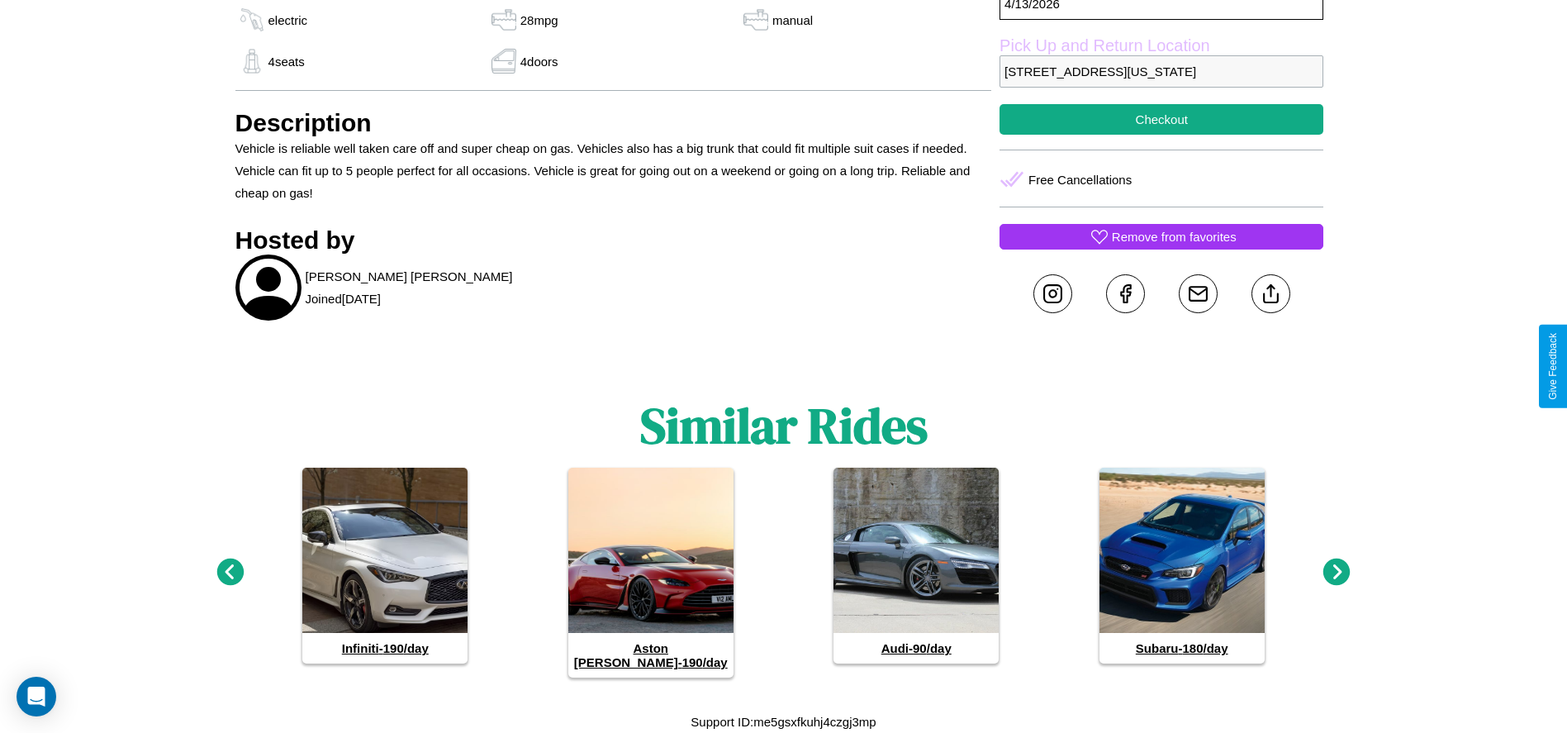
click at [230, 579] on icon at bounding box center [229, 571] width 27 height 27
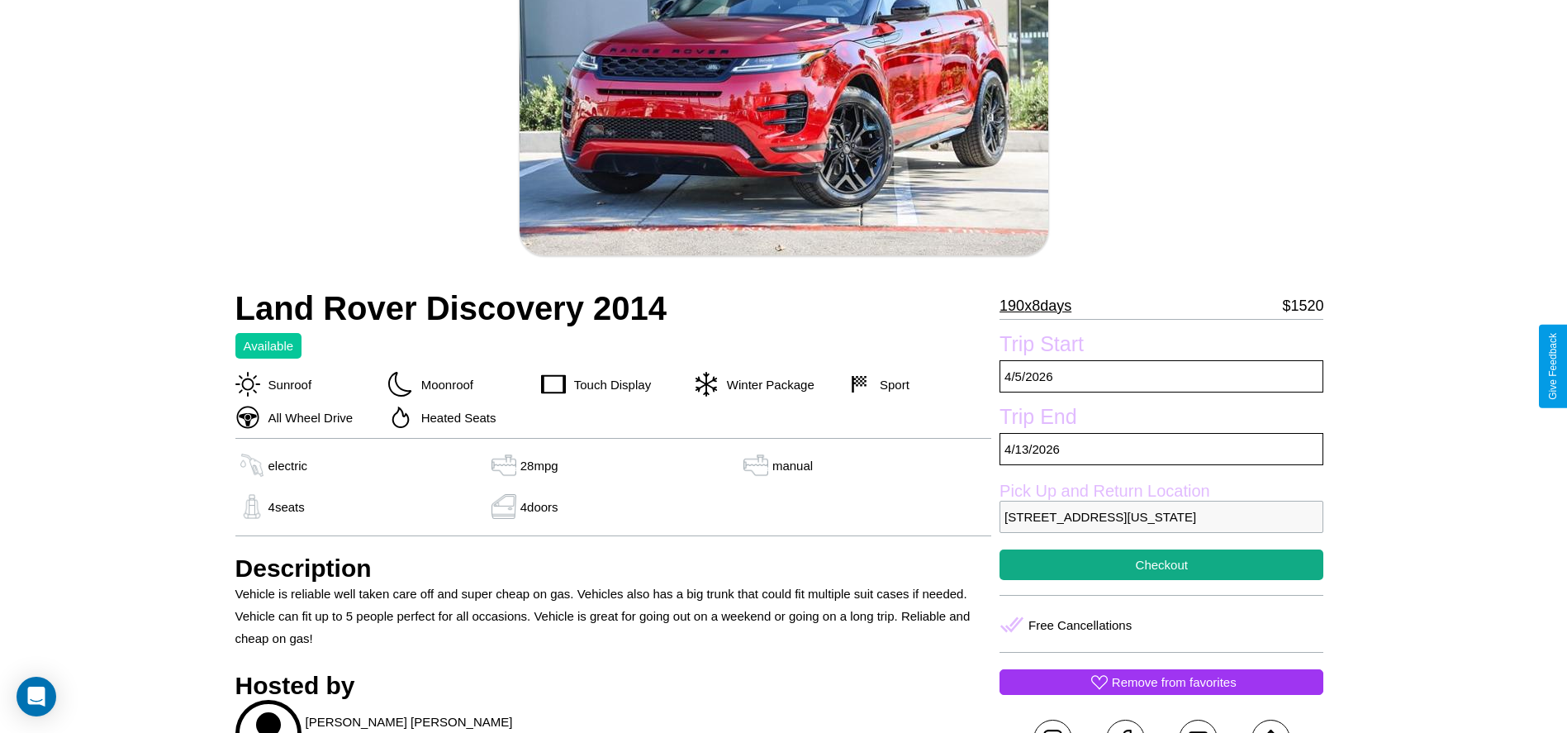
scroll to position [126, 0]
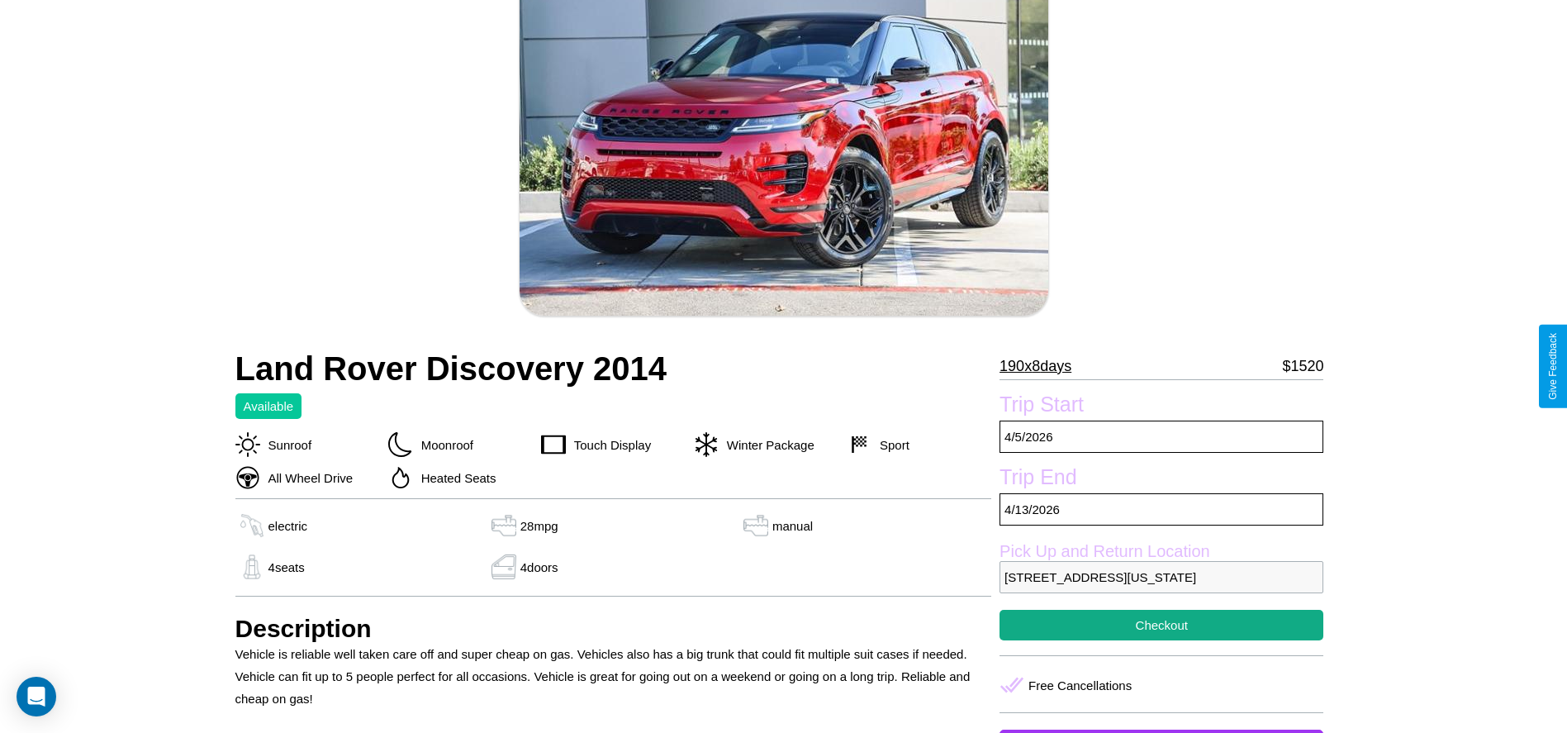
click at [1042, 366] on p "190 x 8 days" at bounding box center [1035, 366] width 72 height 26
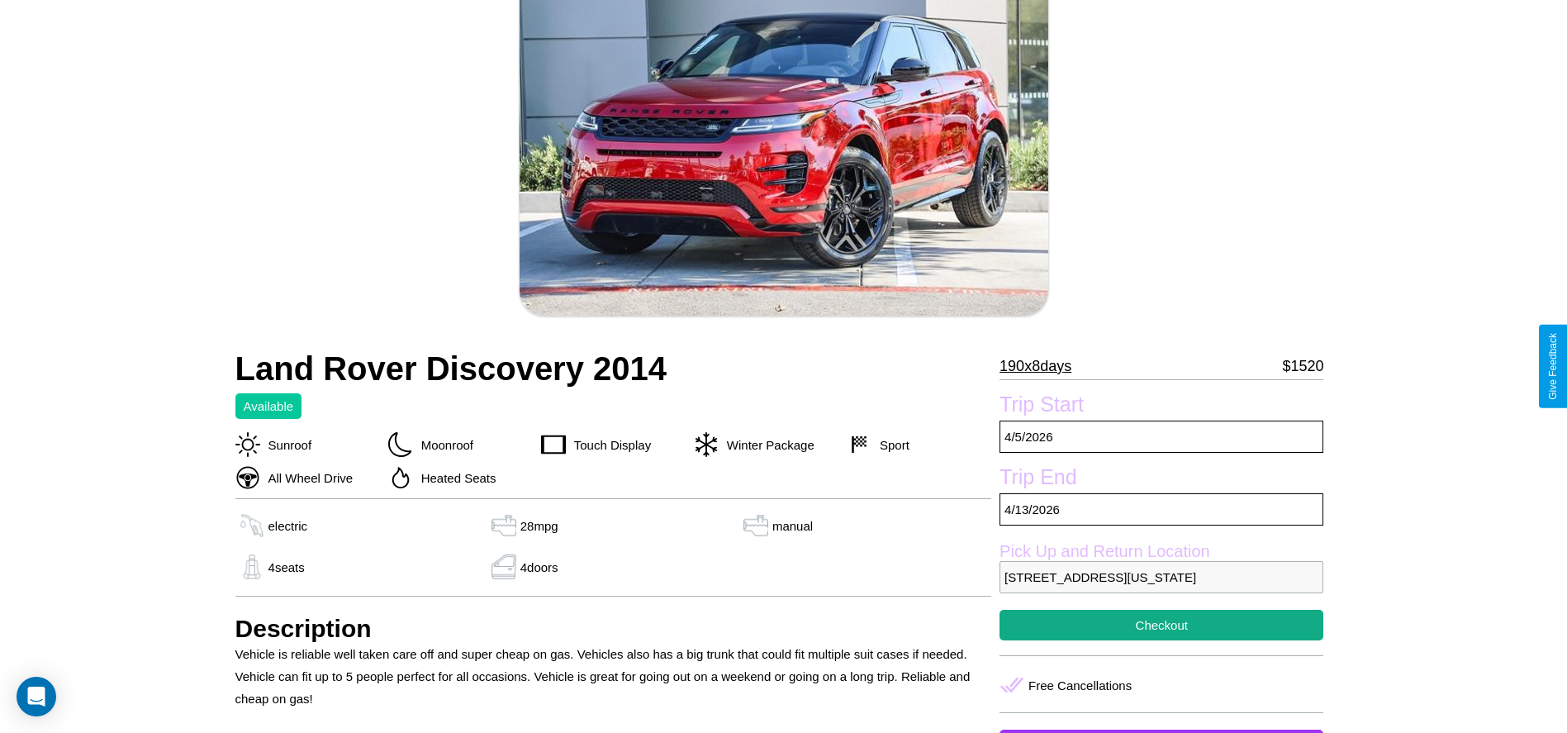
click at [1042, 366] on p "190 x 8 days" at bounding box center [1035, 366] width 72 height 26
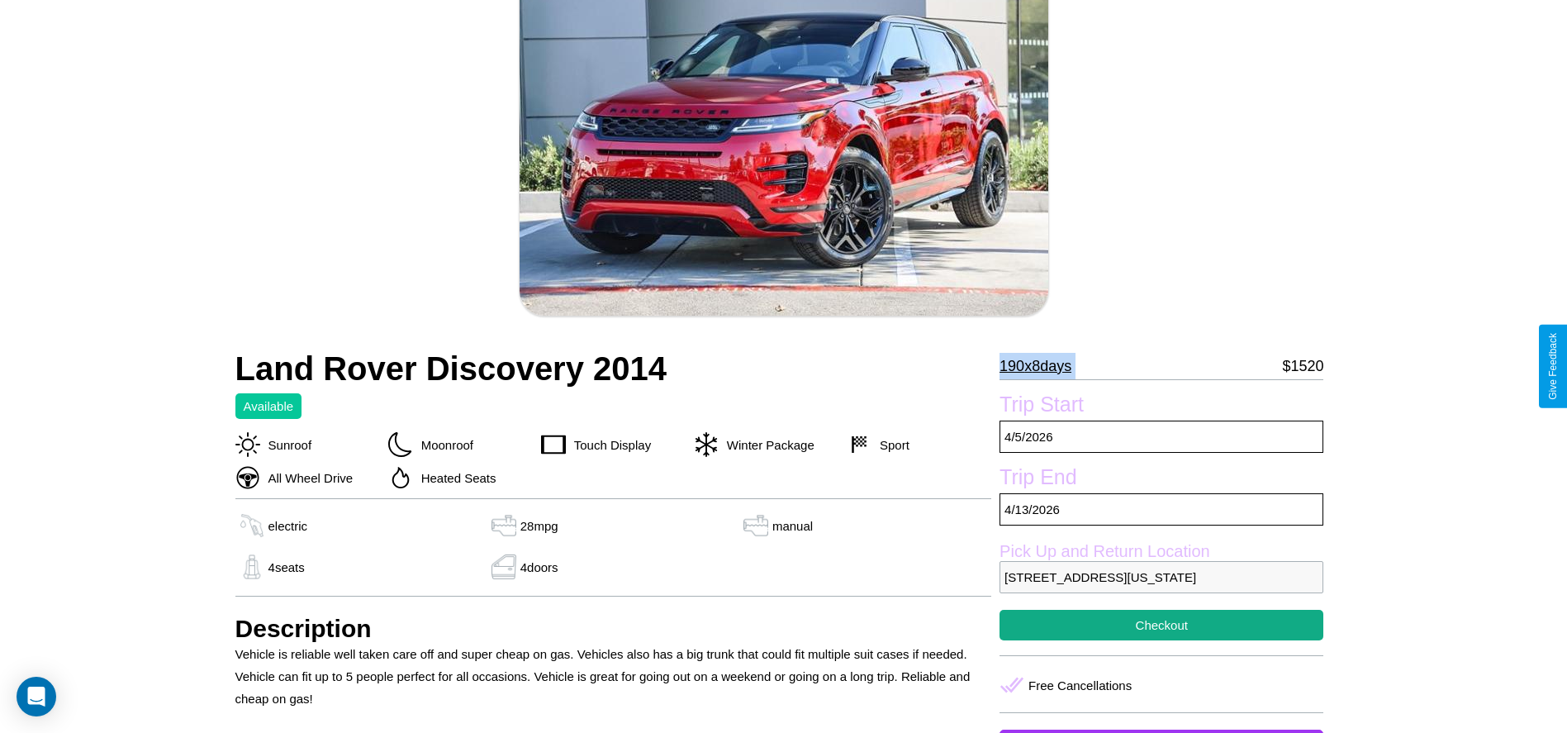
click at [1042, 366] on p "190 x 8 days" at bounding box center [1035, 366] width 72 height 26
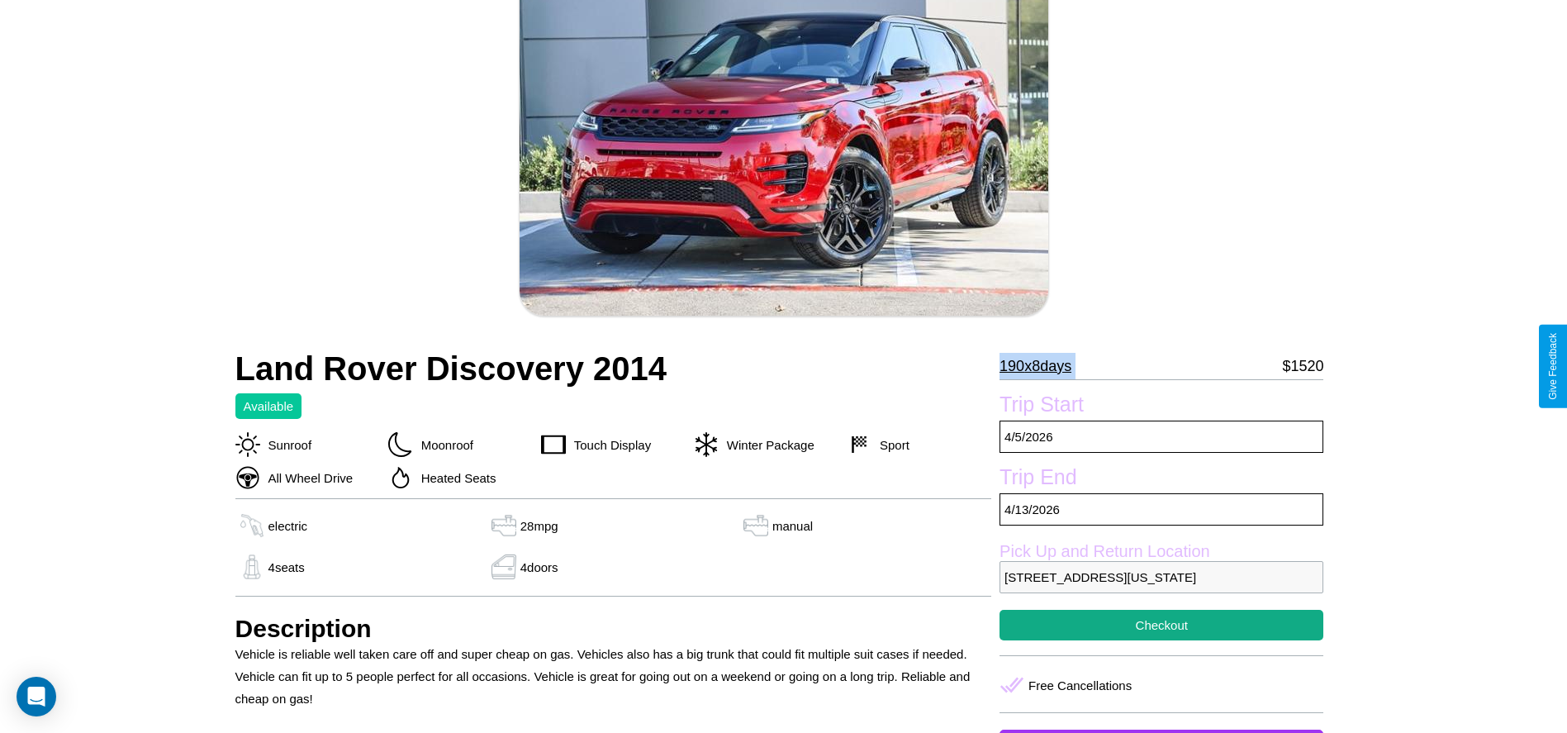
click at [1042, 366] on p "190 x 8 days" at bounding box center [1035, 366] width 72 height 26
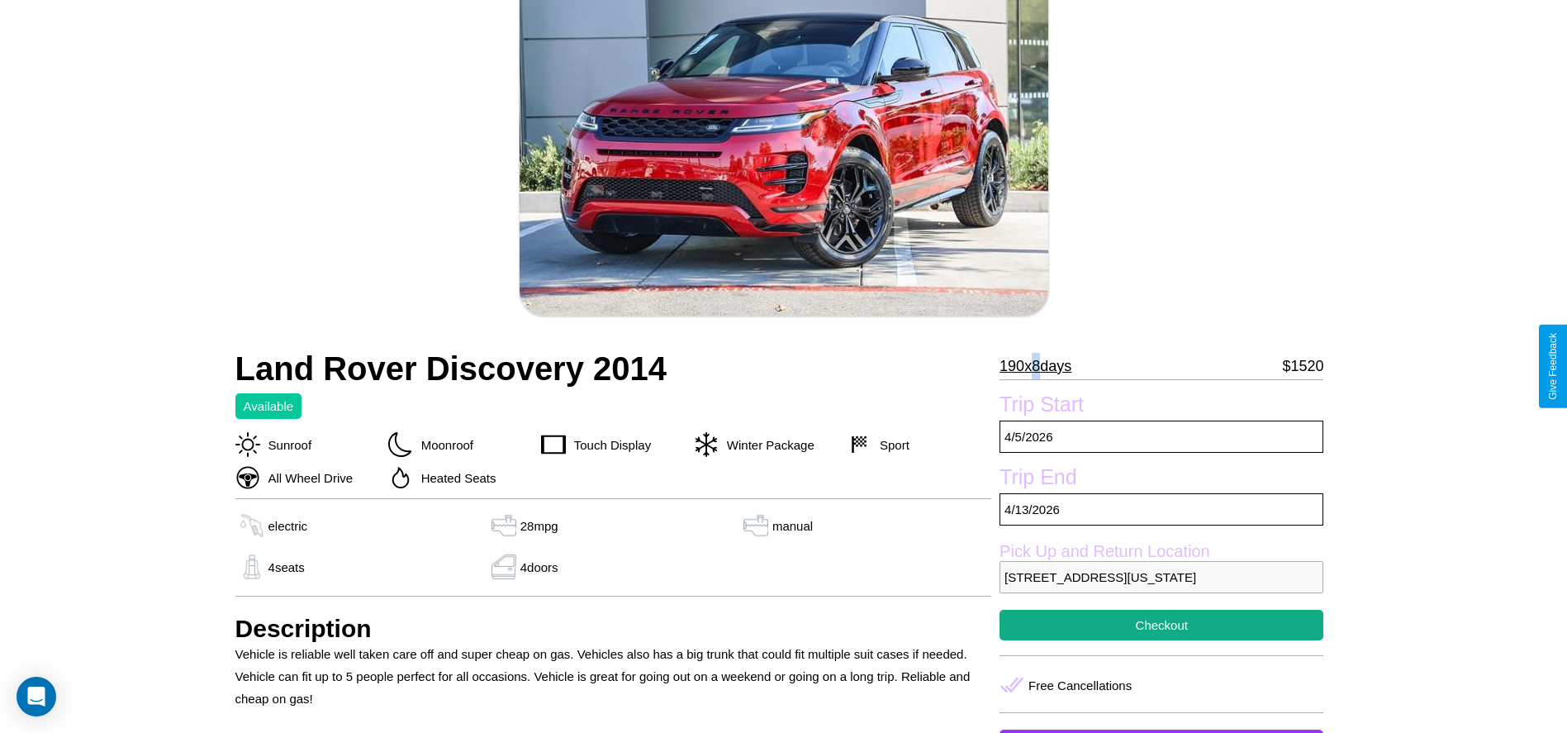
click at [1042, 366] on p "190 x 8 days" at bounding box center [1035, 366] width 72 height 26
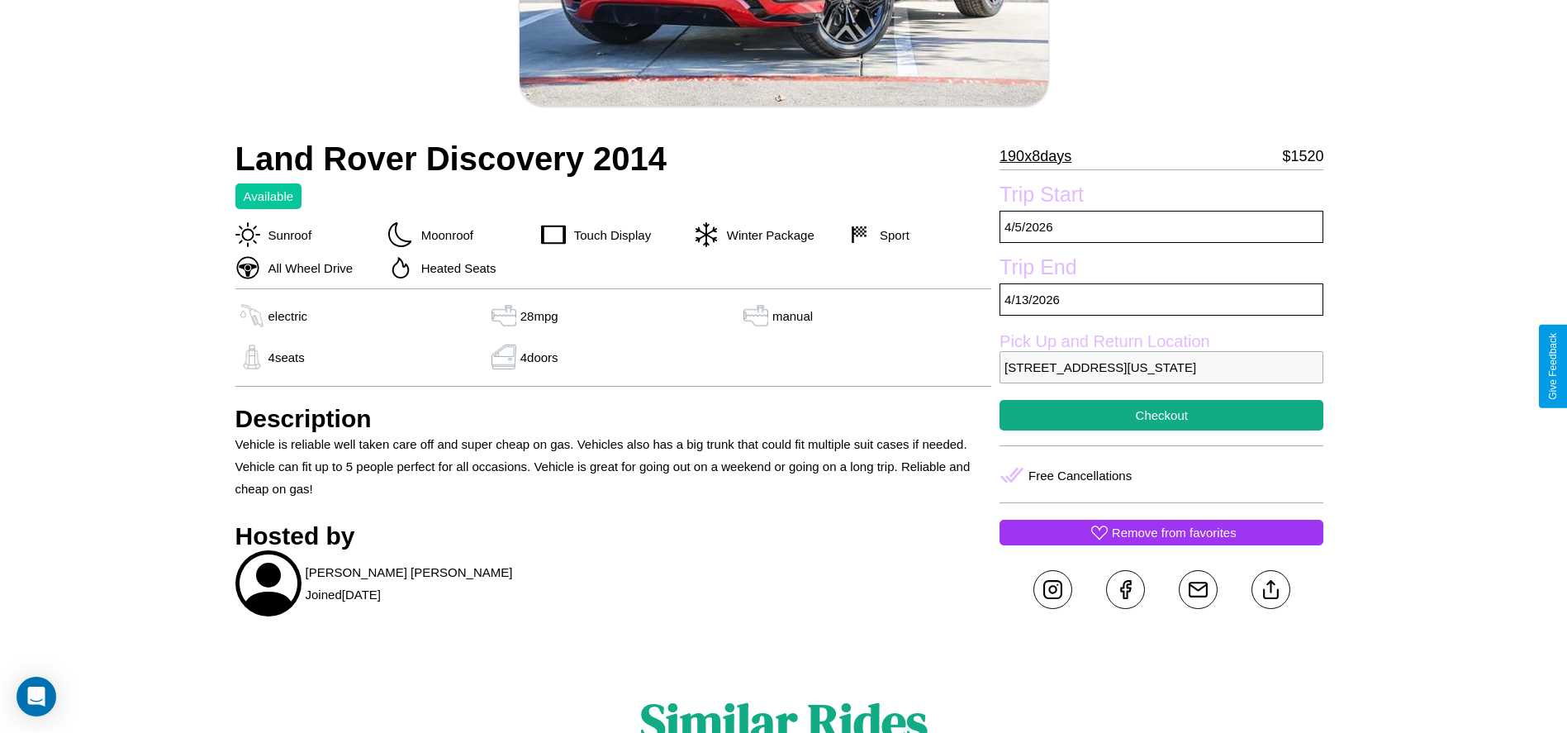
scroll to position [406, 0]
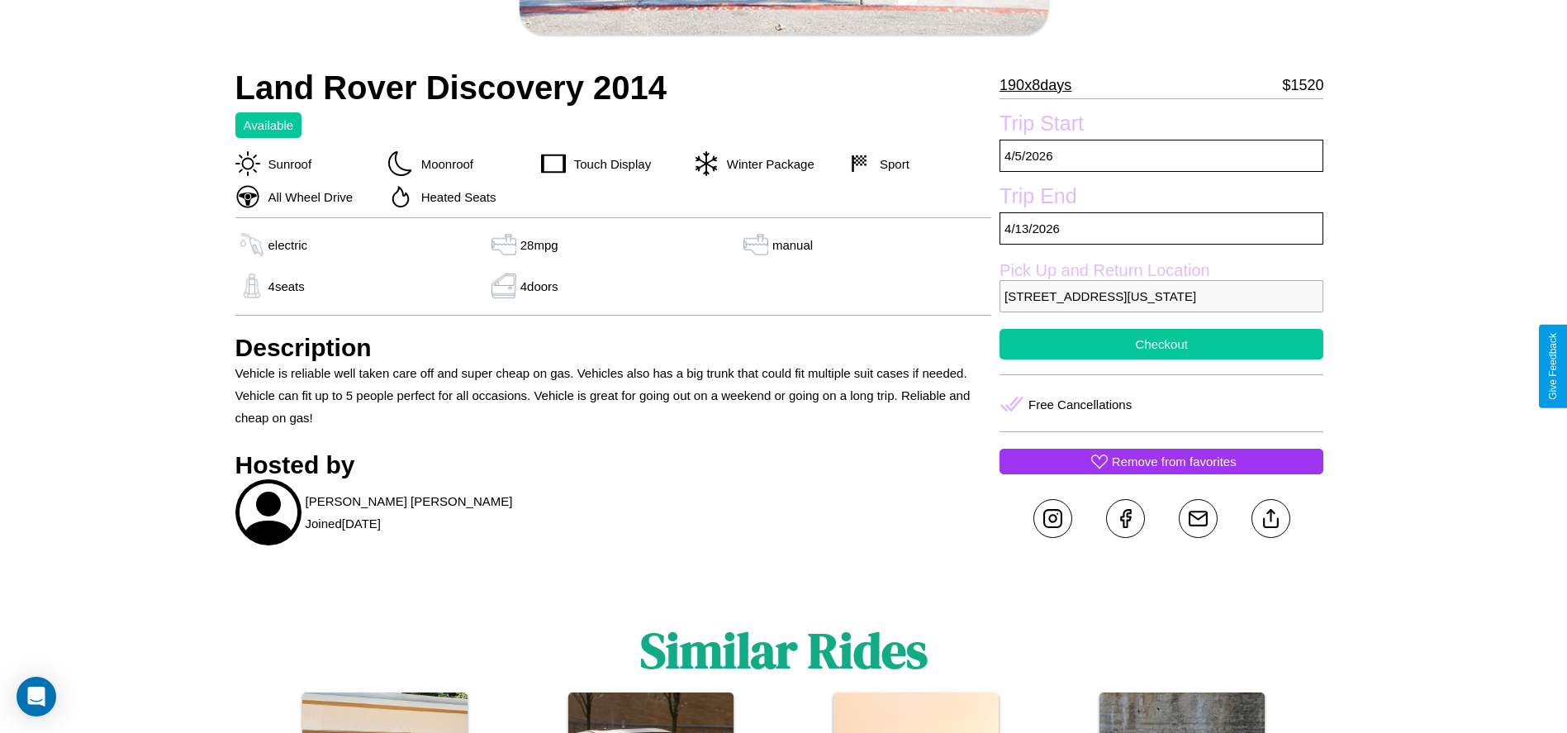
click at [1161, 359] on button "Checkout" at bounding box center [1161, 344] width 324 height 31
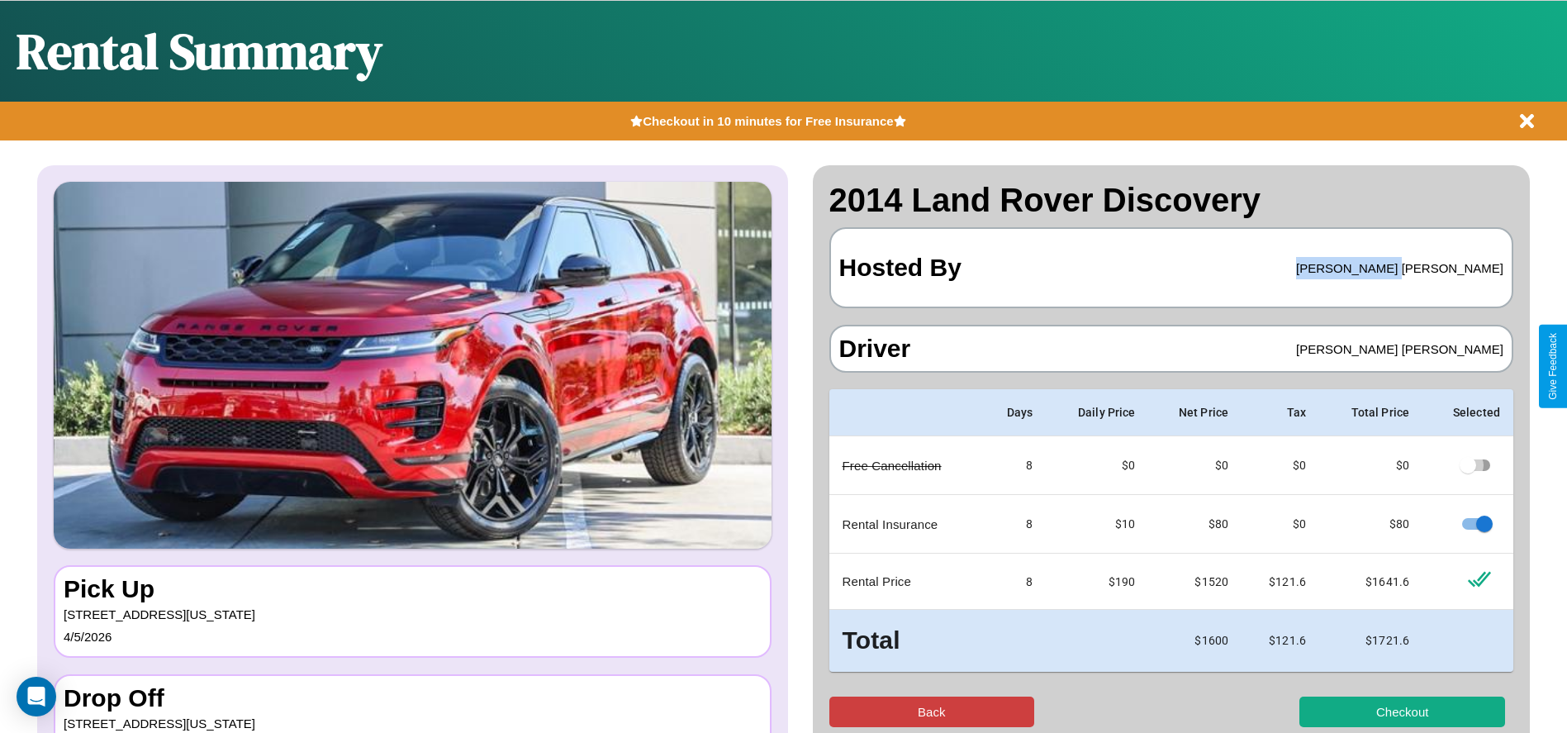
click at [931, 711] on button "Back" at bounding box center [932, 711] width 206 height 31
